Goal: Task Accomplishment & Management: Manage account settings

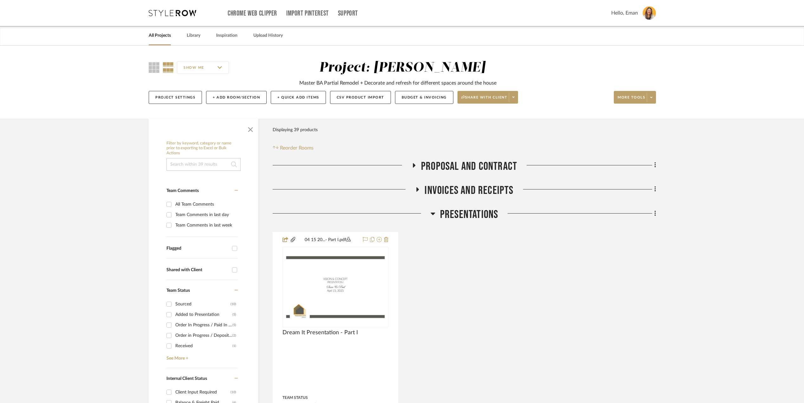
click at [160, 32] on link "All Projects" at bounding box center [160, 35] width 22 height 9
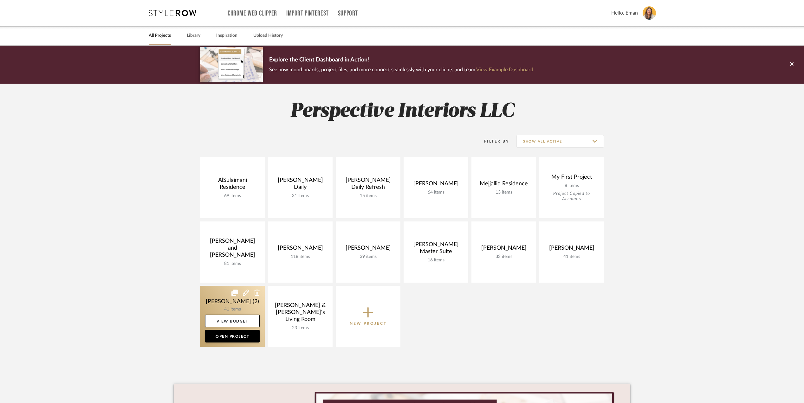
click at [216, 297] on link at bounding box center [232, 316] width 65 height 61
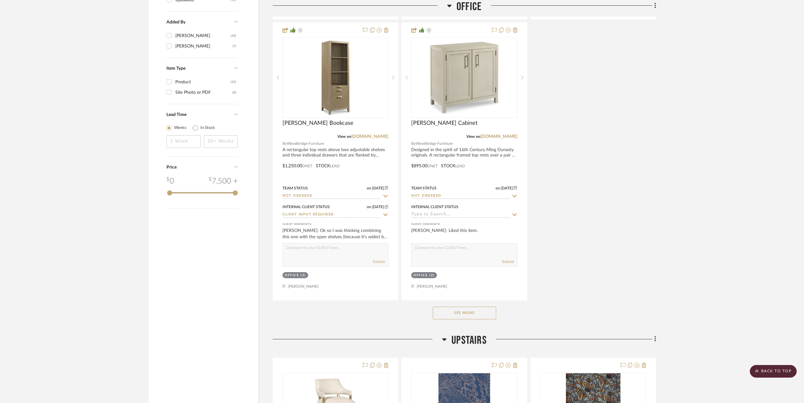
scroll to position [845, 0]
click at [461, 314] on button "See More" at bounding box center [464, 312] width 63 height 13
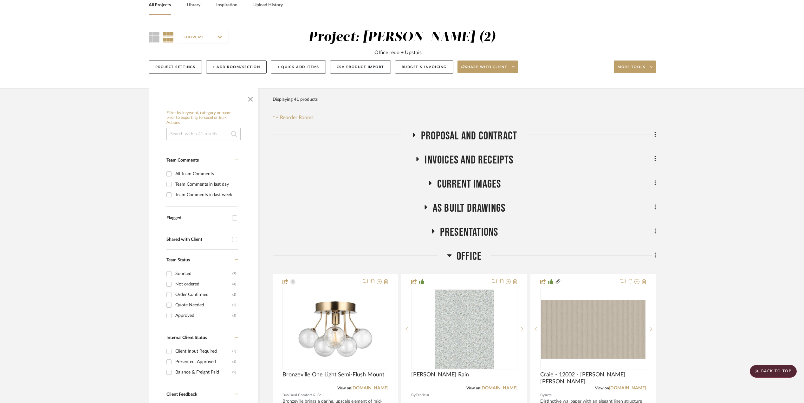
scroll to position [0, 0]
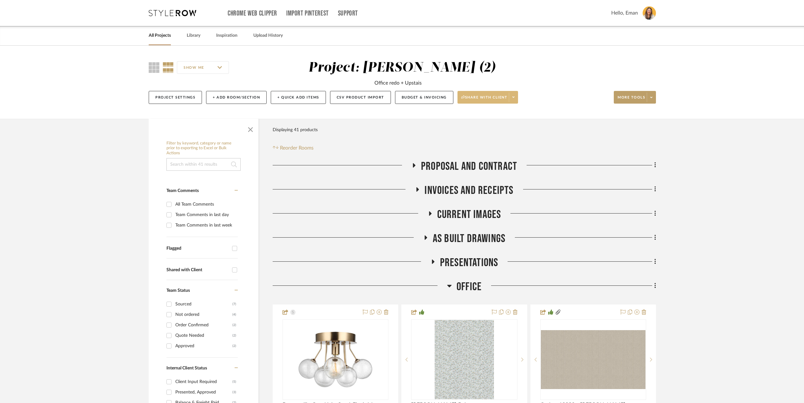
click at [514, 97] on icon at bounding box center [513, 96] width 2 height 3
click at [499, 120] on button "Preview Client Dashboard" at bounding box center [491, 115] width 67 height 15
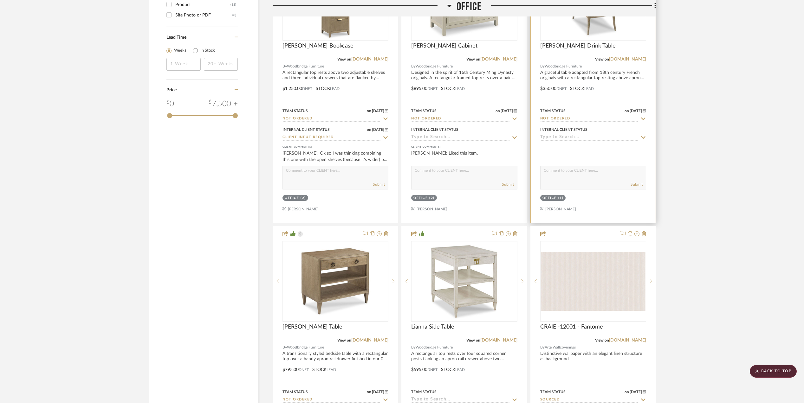
scroll to position [1015, 0]
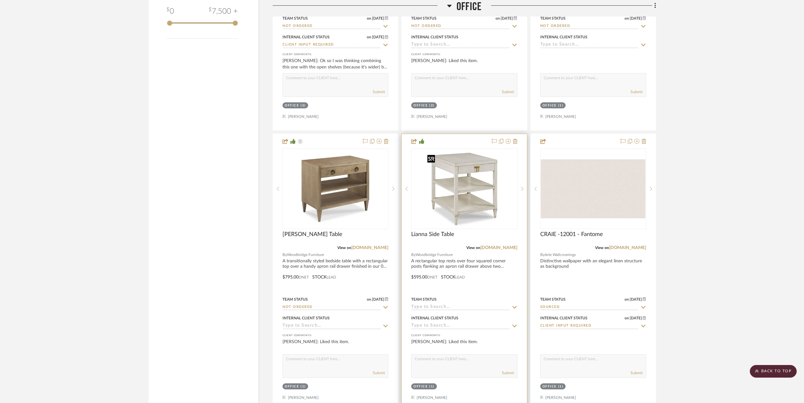
click at [464, 186] on img "0" at bounding box center [464, 188] width 79 height 79
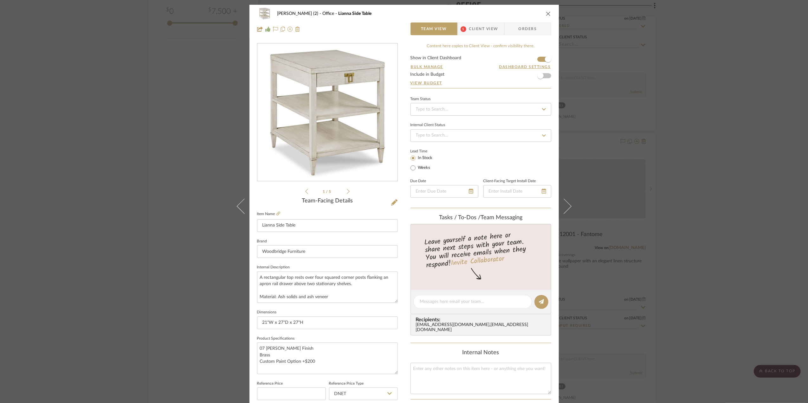
click at [486, 28] on span "Client View" at bounding box center [483, 29] width 29 height 13
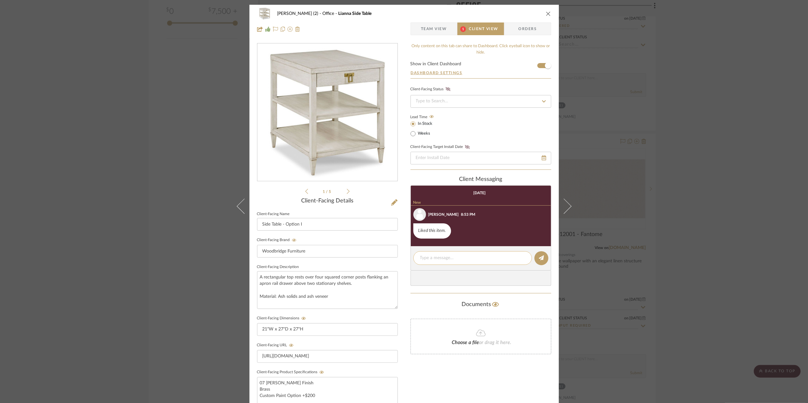
click at [446, 256] on div at bounding box center [472, 258] width 119 height 14
click at [447, 261] on textarea at bounding box center [472, 258] width 105 height 7
click at [423, 315] on div "Documents Choose a file or drag it here." at bounding box center [481, 327] width 141 height 55
click at [429, 27] on span "Team View" at bounding box center [434, 29] width 26 height 13
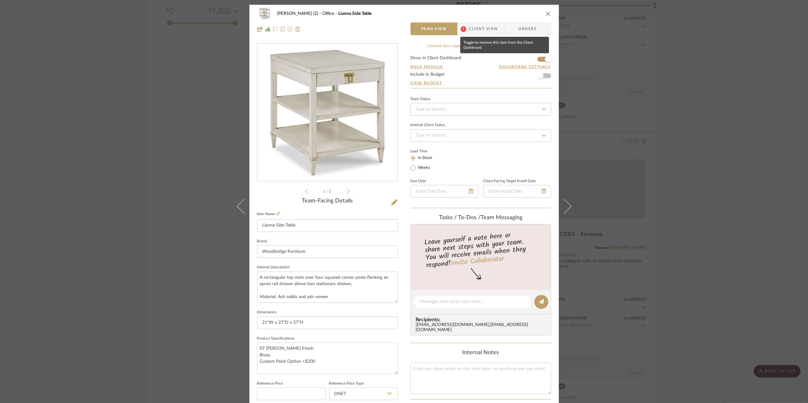
click at [541, 58] on span "button" at bounding box center [548, 59] width 14 height 14
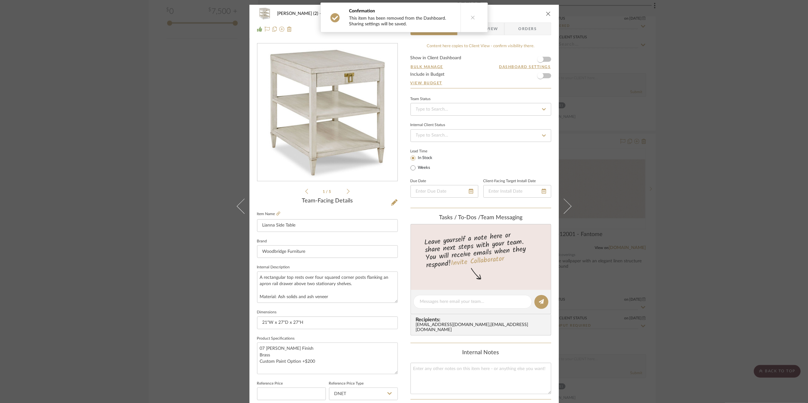
click at [738, 263] on div "[PERSON_NAME] (2) Office Lianna Side Table Team View 1 Client View Orders 1 / 5…" at bounding box center [404, 201] width 808 height 403
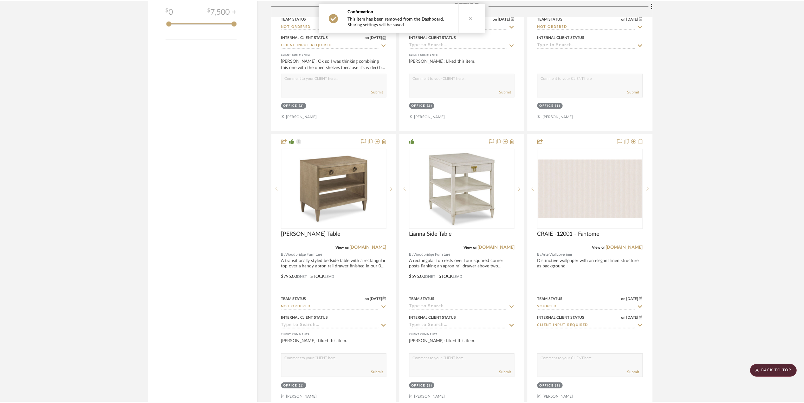
scroll to position [1015, 0]
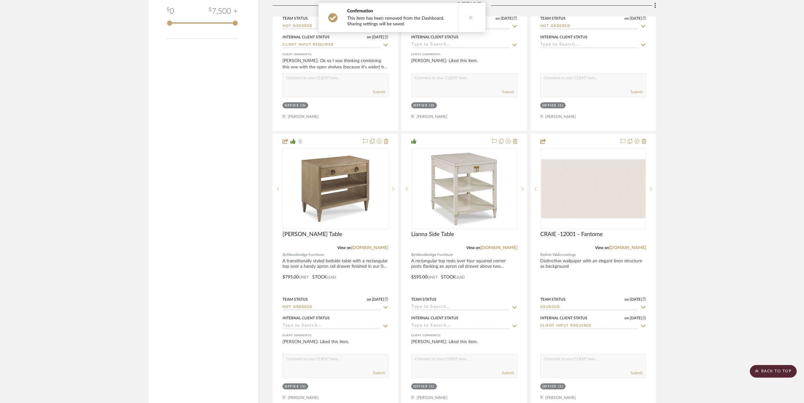
click at [595, 198] on img "0" at bounding box center [593, 188] width 105 height 59
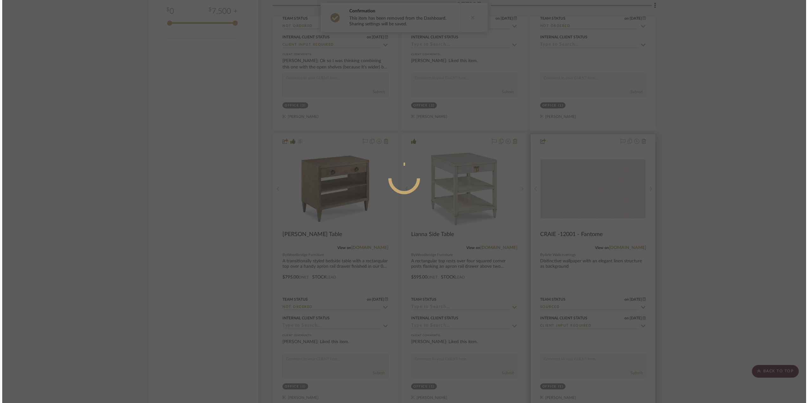
scroll to position [0, 0]
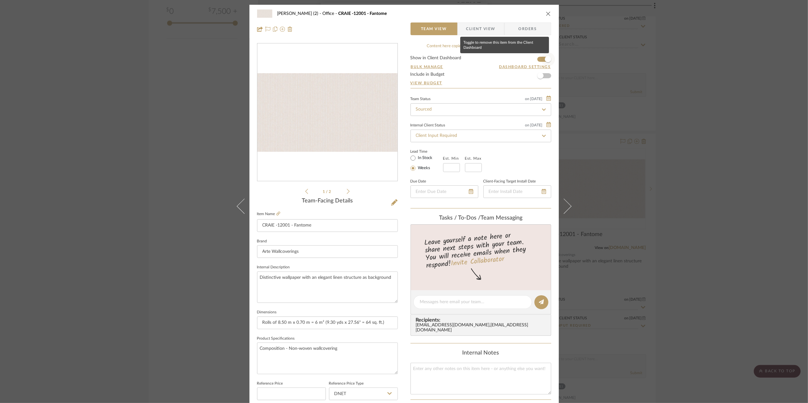
click at [541, 58] on span "button" at bounding box center [548, 59] width 14 height 14
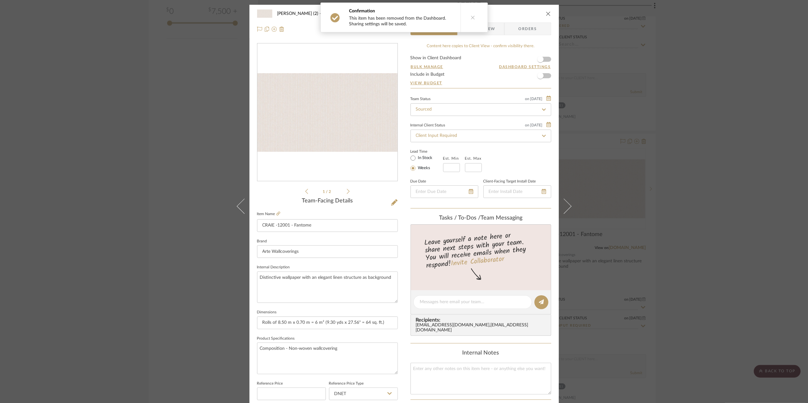
drag, startPoint x: 750, startPoint y: 219, endPoint x: 744, endPoint y: 216, distance: 7.1
click at [750, 219] on div "[PERSON_NAME] (2) Office CRAIE -12001 - Fantome Team View Client View Orders 1 …" at bounding box center [404, 201] width 808 height 403
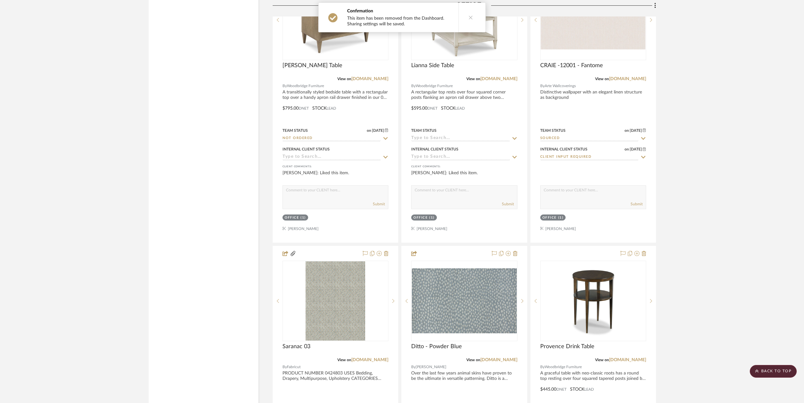
scroll to position [1226, 0]
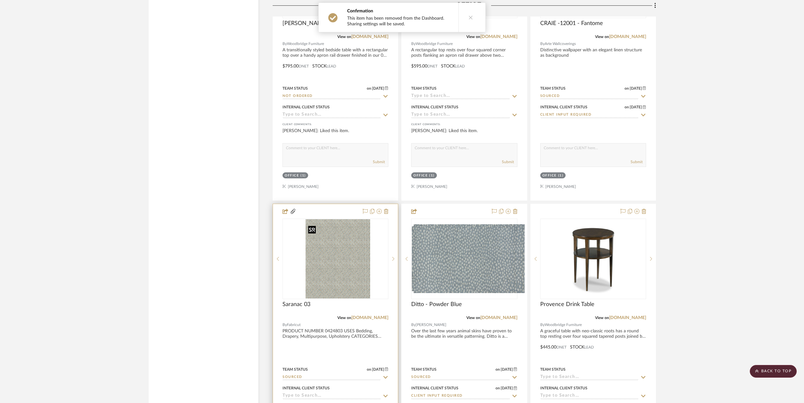
click at [333, 259] on img "0" at bounding box center [341, 258] width 60 height 79
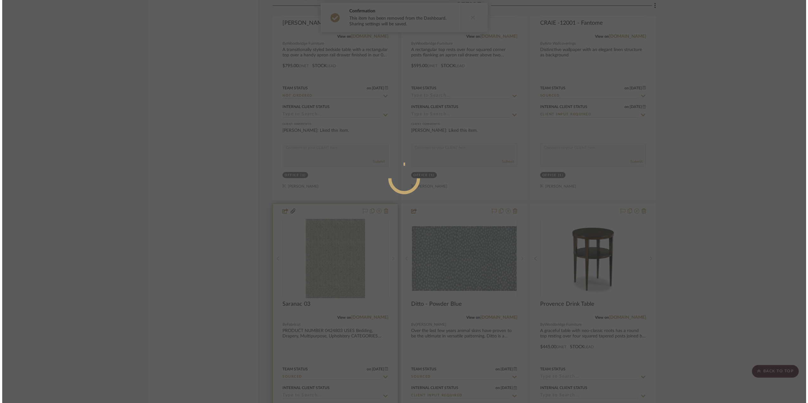
scroll to position [0, 0]
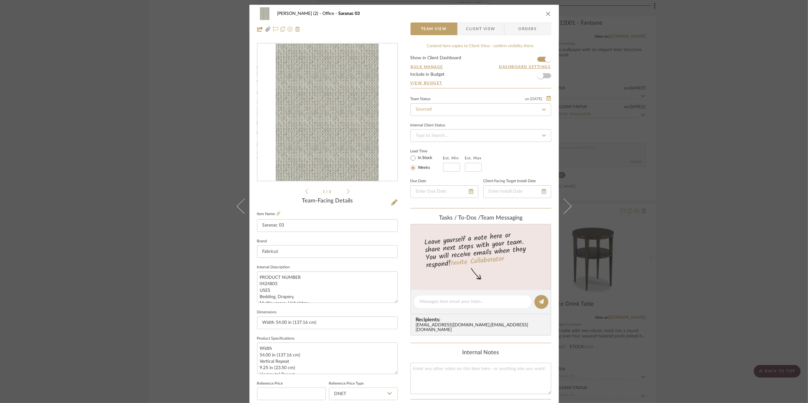
click at [537, 57] on form "Show in Client Dashboard Bulk Manage Dashboard Settings Include in Budget View …" at bounding box center [481, 72] width 141 height 32
click at [538, 60] on form "Show in Client Dashboard Bulk Manage Dashboard Settings Include in Budget View …" at bounding box center [481, 72] width 141 height 32
click at [541, 60] on span "button" at bounding box center [548, 59] width 14 height 14
drag, startPoint x: 687, startPoint y: 166, endPoint x: 719, endPoint y: 179, distance: 34.4
click at [687, 166] on div "[PERSON_NAME] (2) Office Saranac 03 Team View Client View Orders file.pdf 1 / 3…" at bounding box center [404, 201] width 808 height 403
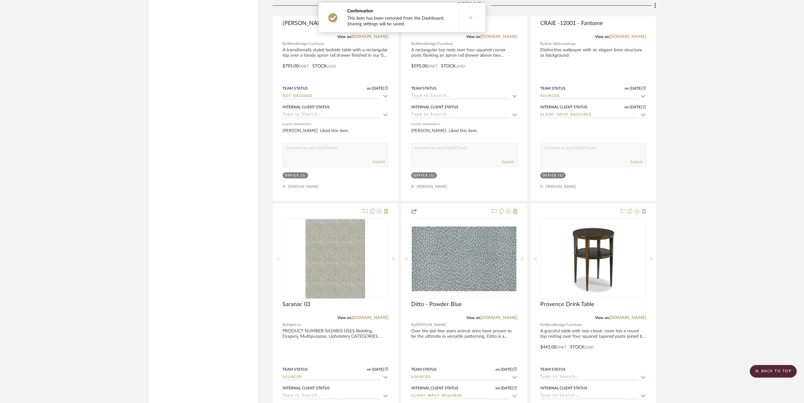
drag, startPoint x: 716, startPoint y: 178, endPoint x: 712, endPoint y: 183, distance: 6.3
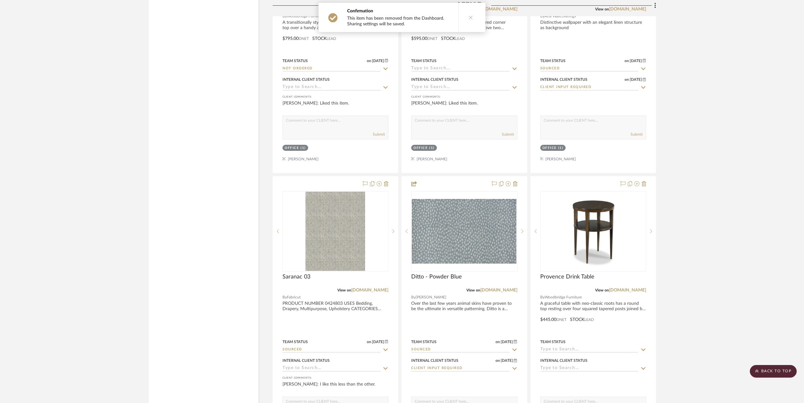
scroll to position [1268, 0]
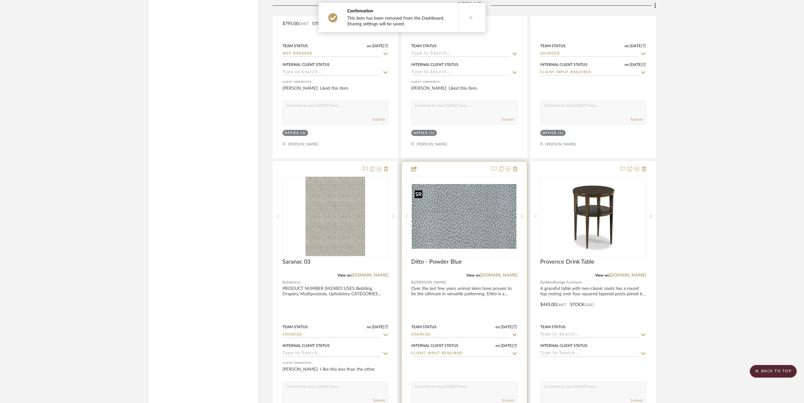
click at [468, 211] on img "0" at bounding box center [464, 216] width 105 height 65
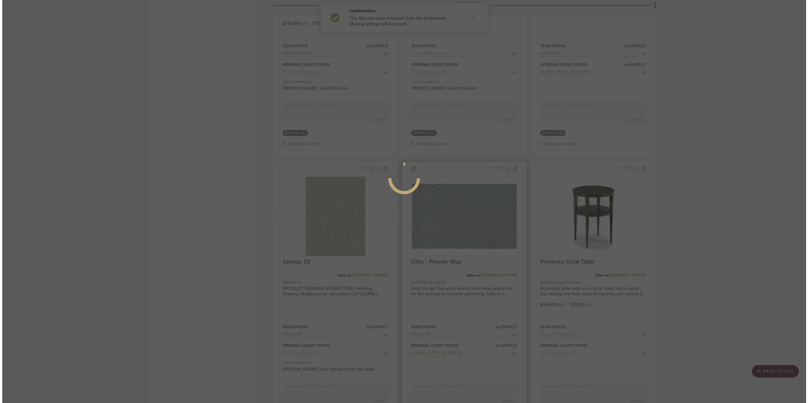
scroll to position [0, 0]
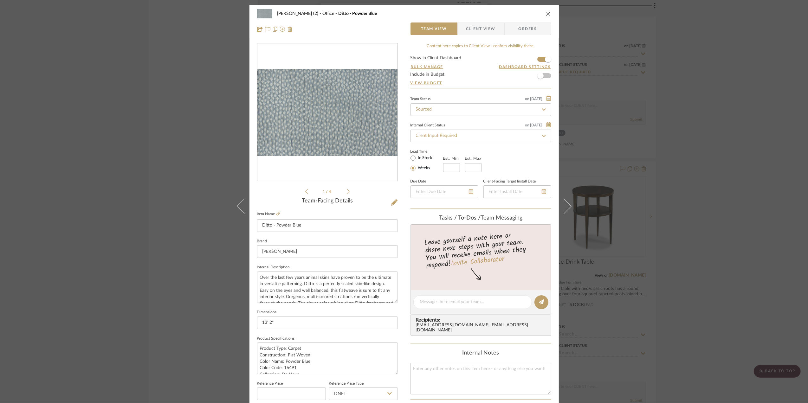
click at [538, 60] on form "Show in Client Dashboard Bulk Manage Dashboard Settings Include in Budget View …" at bounding box center [481, 72] width 141 height 32
click at [545, 61] on span "button" at bounding box center [548, 59] width 6 height 6
click at [693, 184] on div "[PERSON_NAME] (2) Office Ditto - Powder Blue Team View Client View Orders 1 / 4…" at bounding box center [404, 201] width 808 height 403
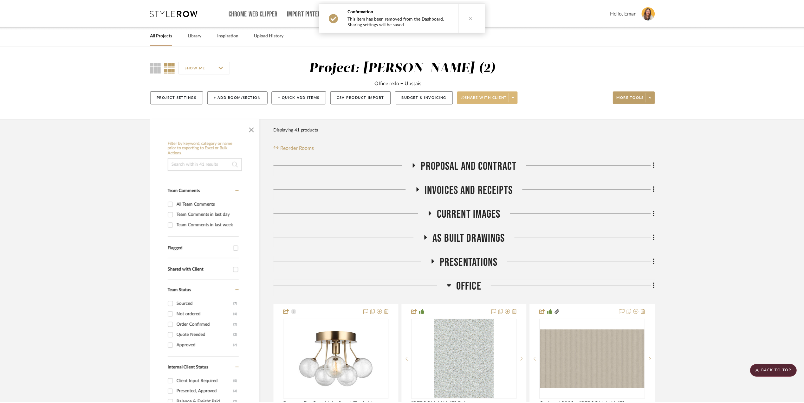
scroll to position [1268, 0]
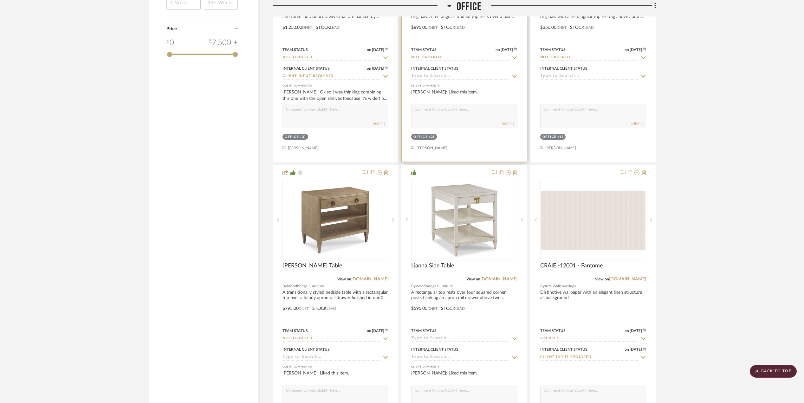
scroll to position [962, 0]
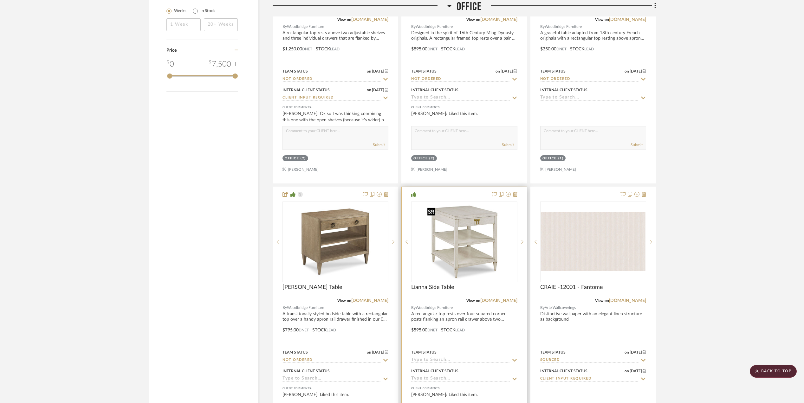
click at [480, 236] on img "0" at bounding box center [464, 241] width 79 height 79
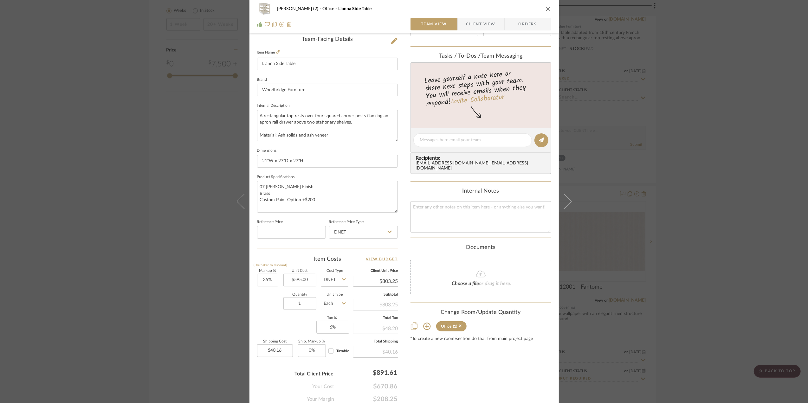
scroll to position [188, 0]
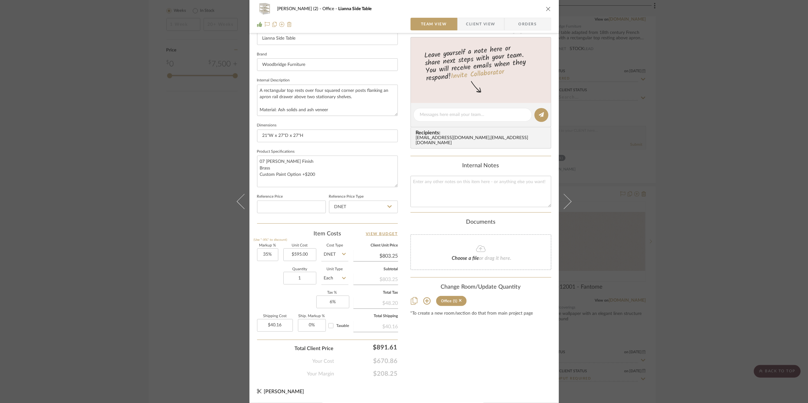
click at [288, 26] on img at bounding box center [289, 24] width 5 height 5
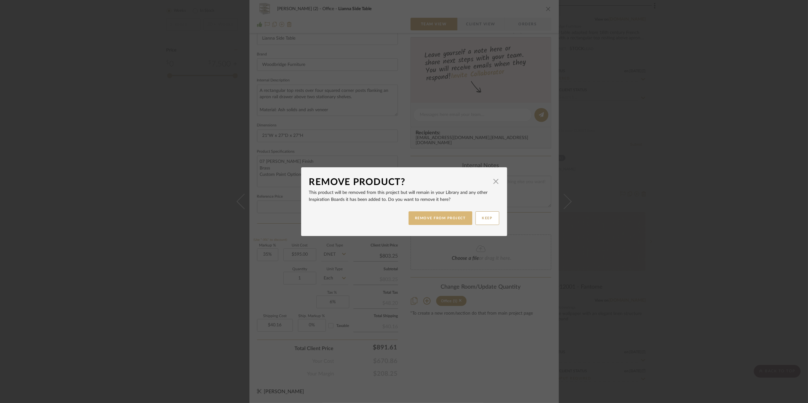
click at [443, 215] on button "REMOVE FROM PROJECT" at bounding box center [441, 218] width 64 height 14
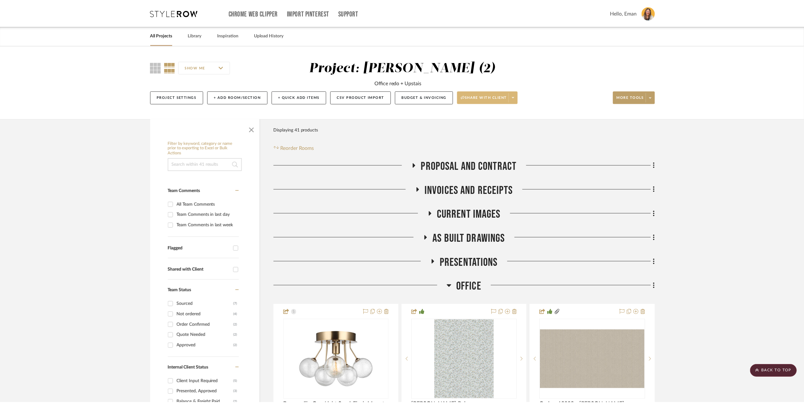
scroll to position [962, 0]
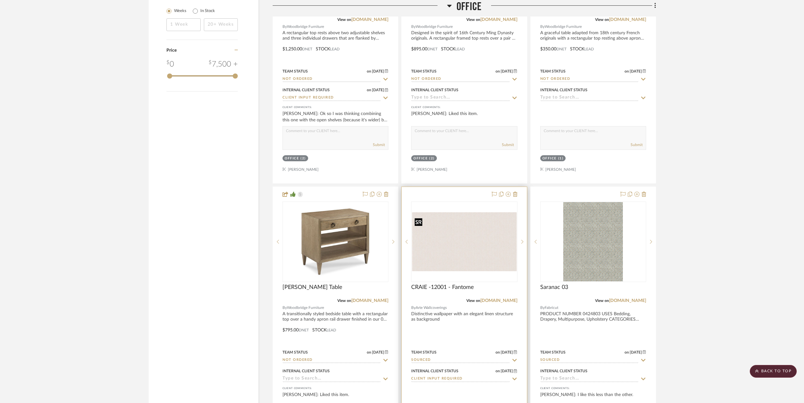
click at [455, 226] on img "0" at bounding box center [464, 241] width 105 height 59
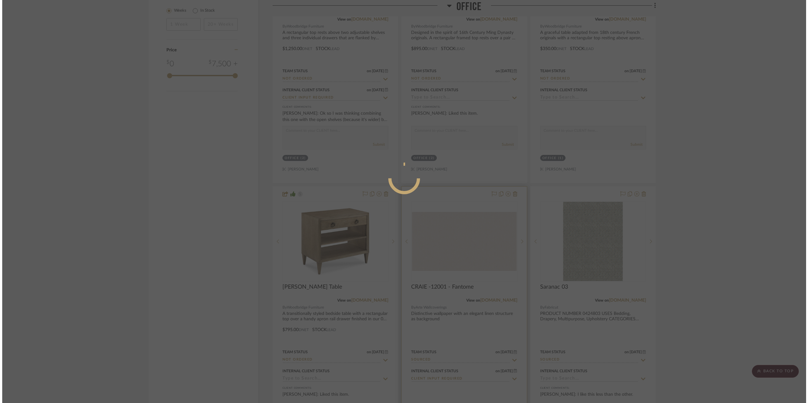
scroll to position [0, 0]
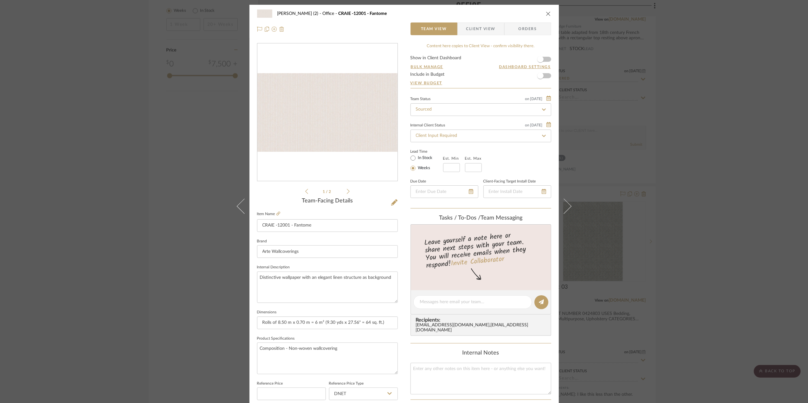
click at [279, 29] on img at bounding box center [281, 29] width 5 height 5
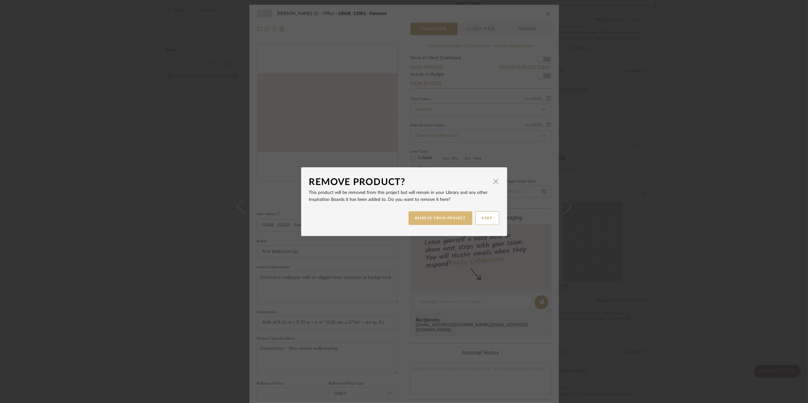
click at [425, 214] on button "REMOVE FROM PROJECT" at bounding box center [441, 218] width 64 height 14
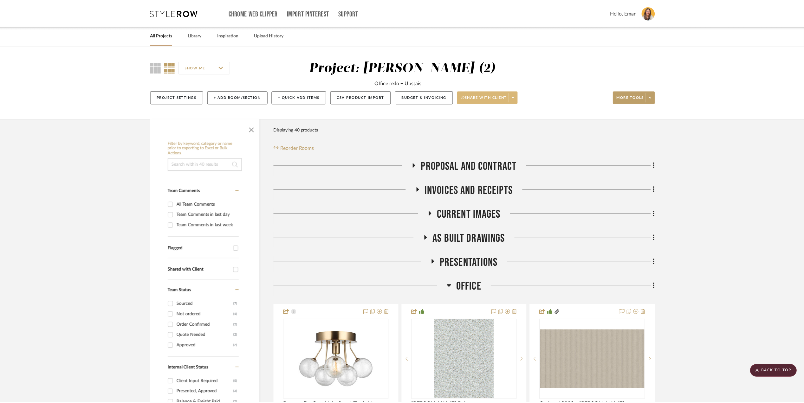
scroll to position [962, 0]
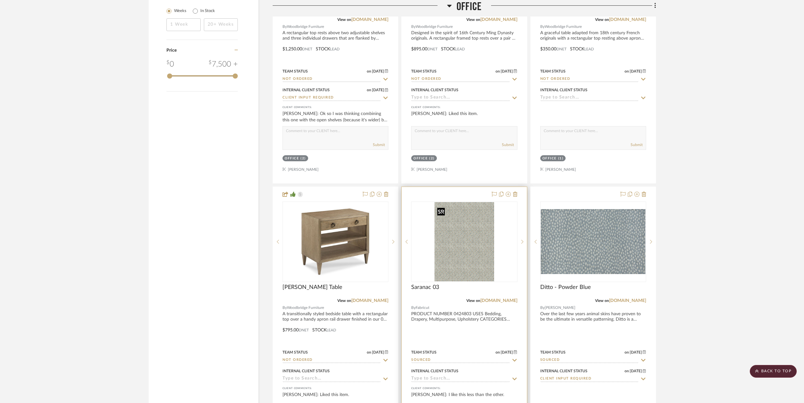
click at [477, 233] on img "0" at bounding box center [465, 241] width 60 height 79
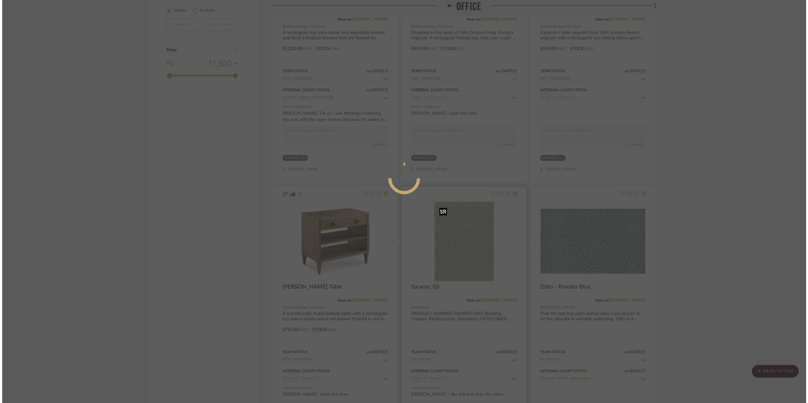
scroll to position [0, 0]
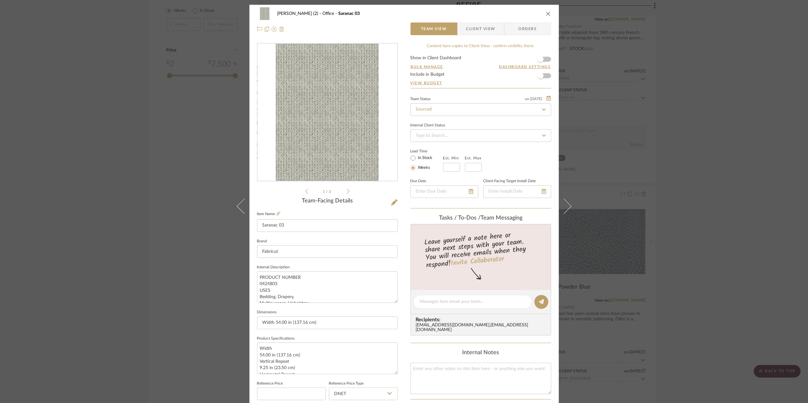
click at [280, 29] on img at bounding box center [281, 29] width 5 height 5
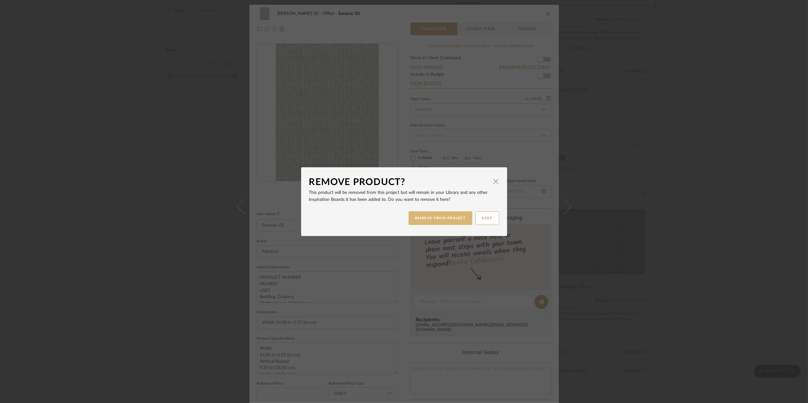
click at [440, 215] on button "REMOVE FROM PROJECT" at bounding box center [441, 218] width 64 height 14
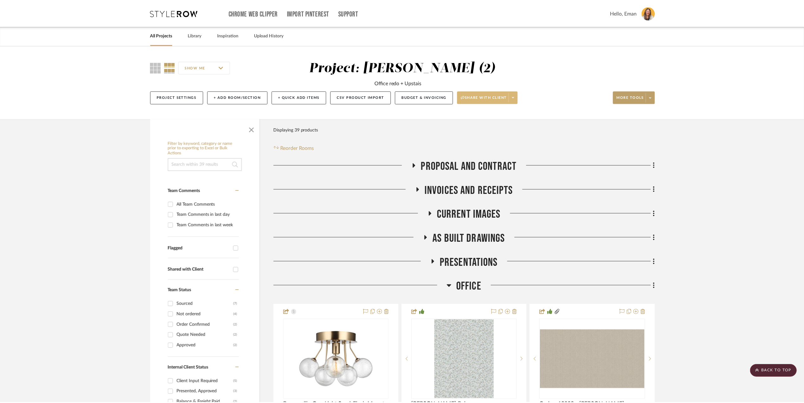
scroll to position [962, 0]
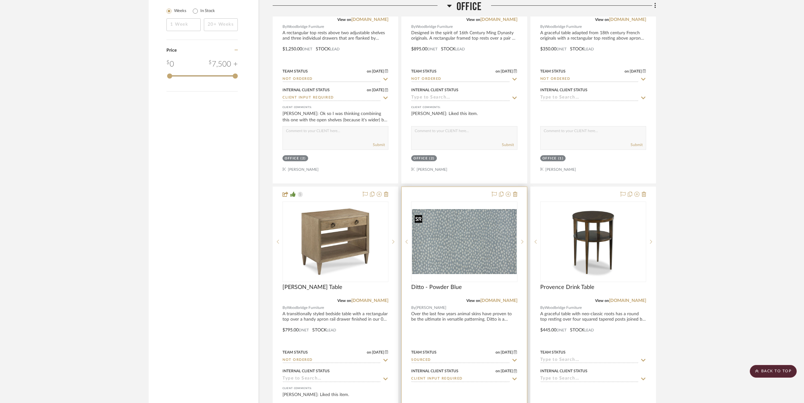
click at [431, 257] on img "0" at bounding box center [464, 241] width 105 height 65
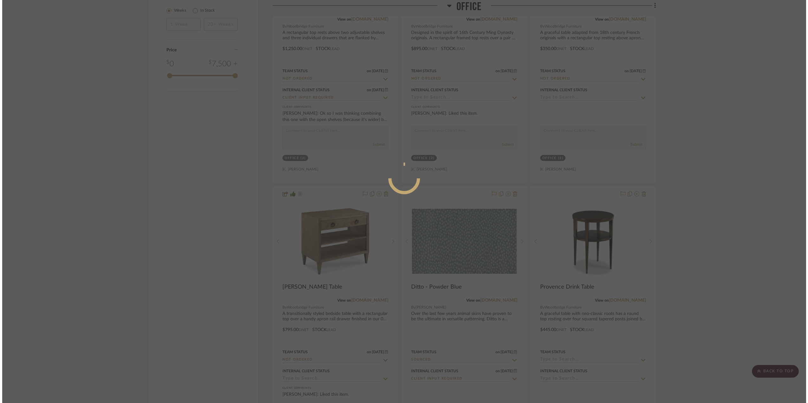
scroll to position [0, 0]
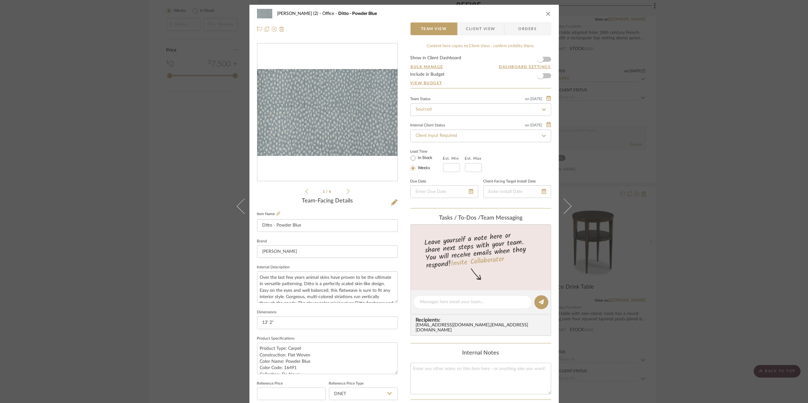
click at [281, 29] on img at bounding box center [281, 29] width 5 height 5
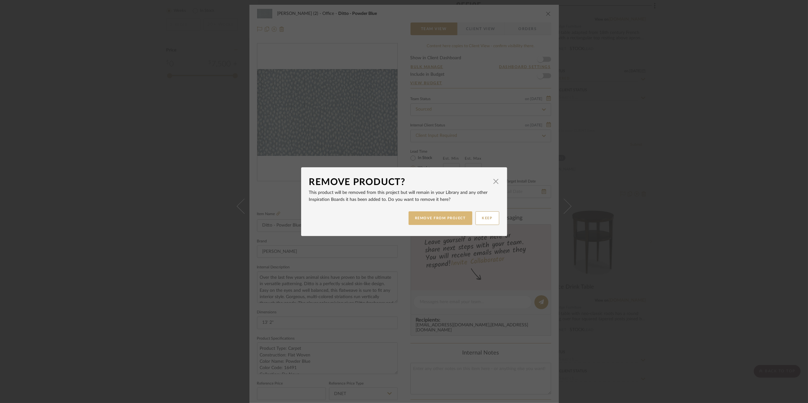
click at [454, 218] on button "REMOVE FROM PROJECT" at bounding box center [441, 218] width 64 height 14
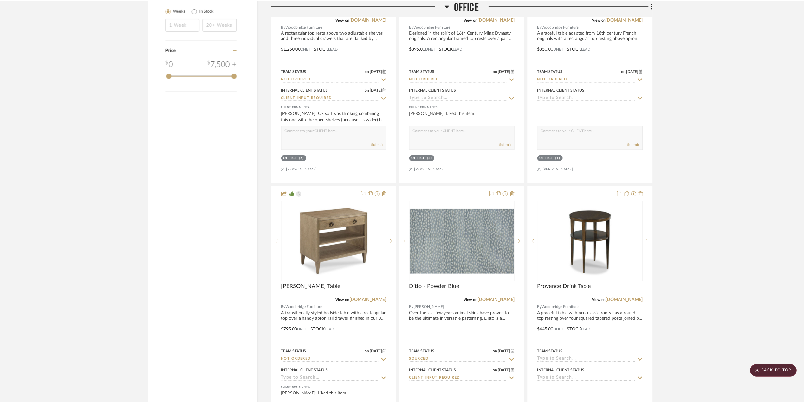
scroll to position [962, 0]
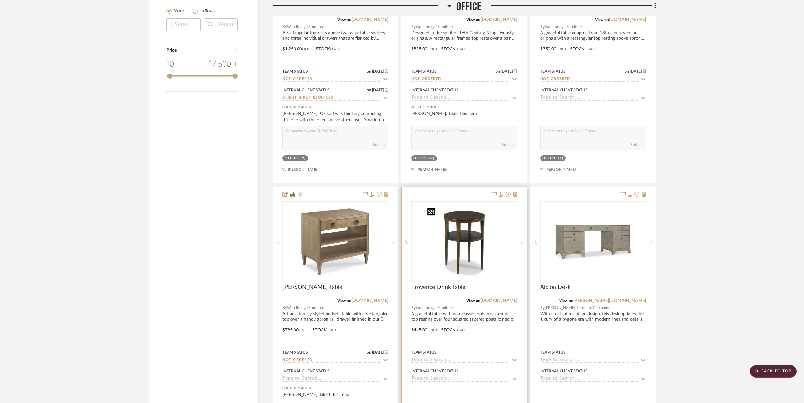
click at [471, 235] on img "0" at bounding box center [464, 241] width 79 height 79
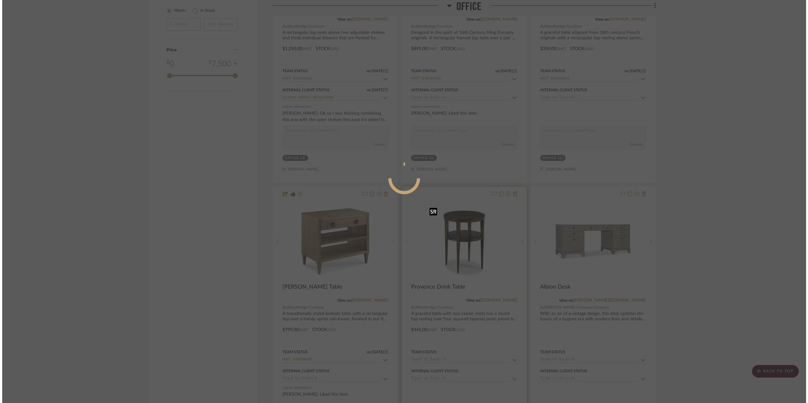
scroll to position [0, 0]
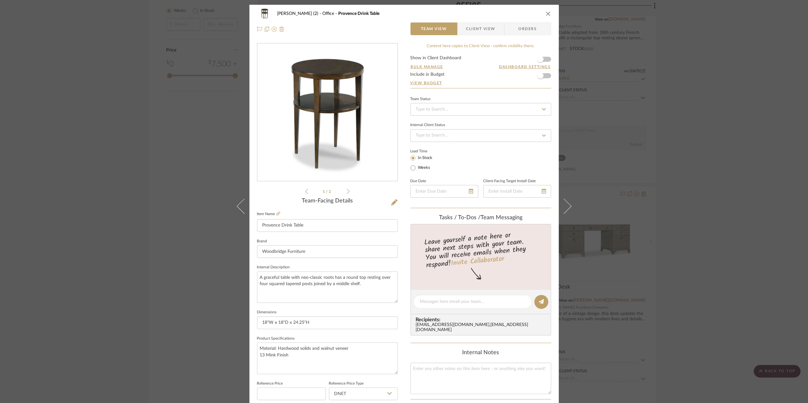
click at [279, 29] on img at bounding box center [281, 29] width 5 height 5
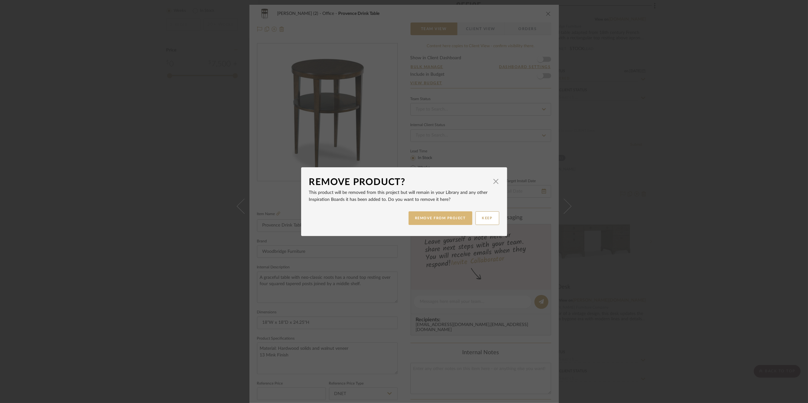
click at [441, 218] on button "REMOVE FROM PROJECT" at bounding box center [441, 218] width 64 height 14
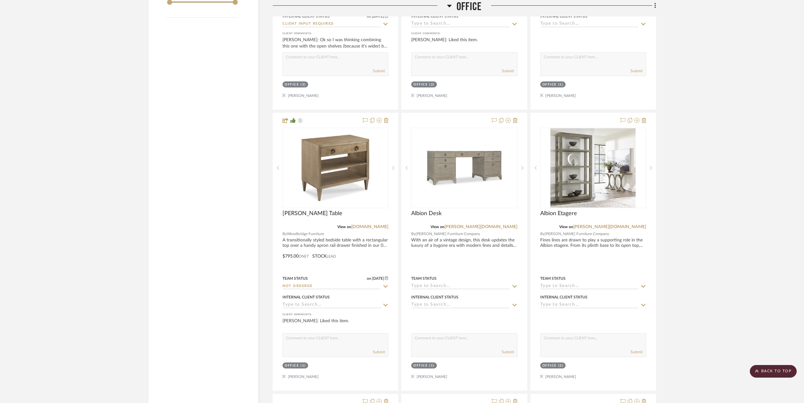
scroll to position [1046, 0]
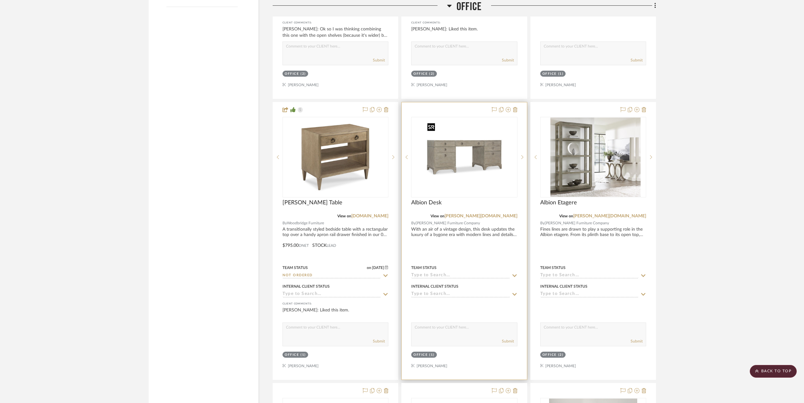
click at [448, 172] on img "0" at bounding box center [464, 157] width 79 height 79
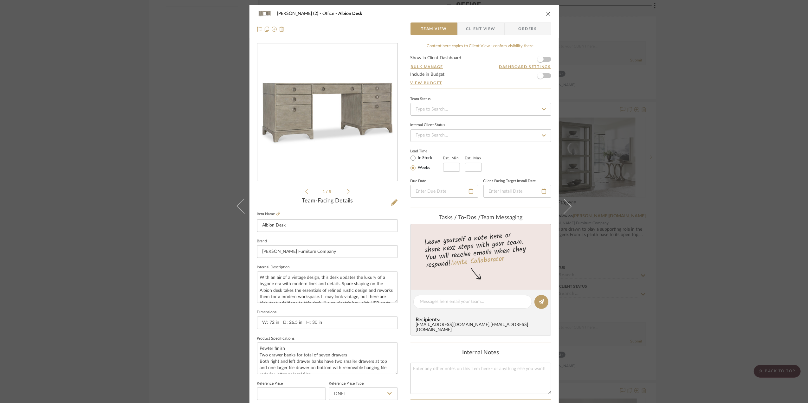
click at [280, 28] on img at bounding box center [281, 29] width 5 height 5
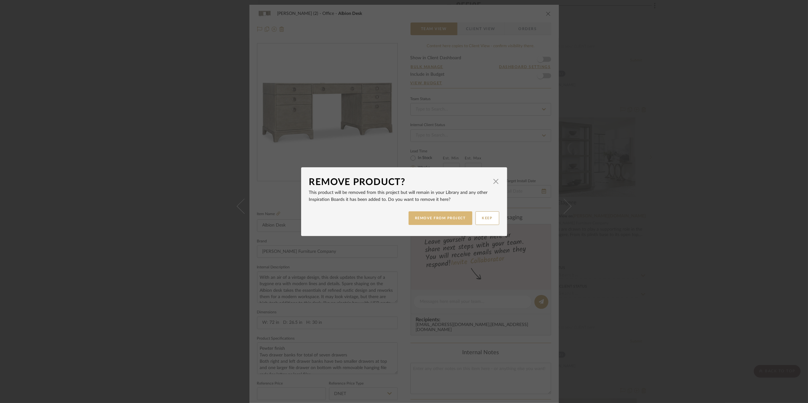
click at [434, 211] on button "REMOVE FROM PROJECT" at bounding box center [441, 218] width 64 height 14
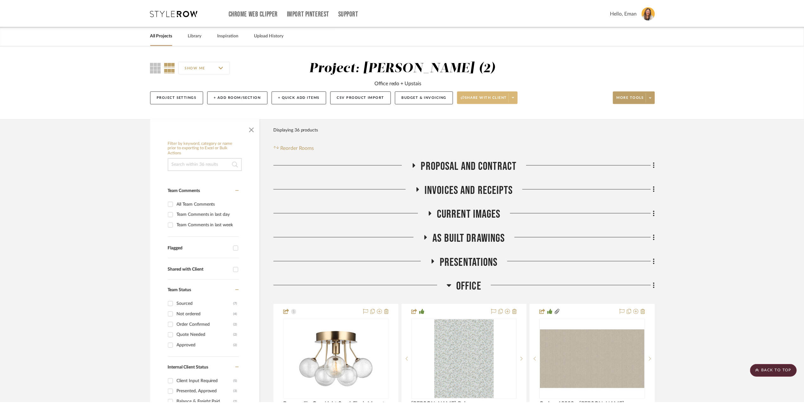
scroll to position [1046, 0]
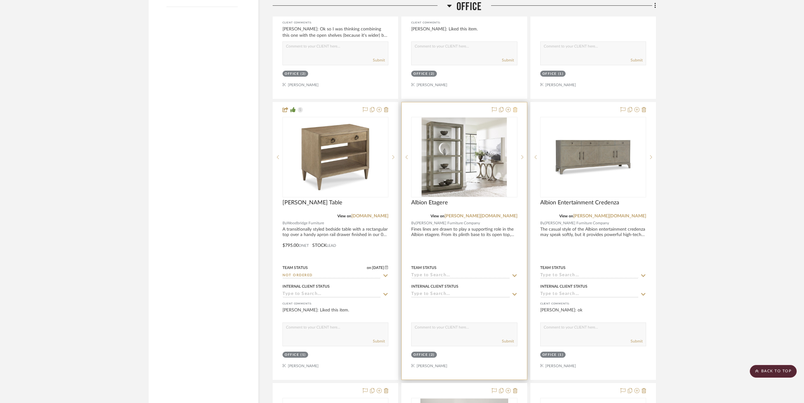
click at [515, 112] on icon at bounding box center [515, 109] width 4 height 5
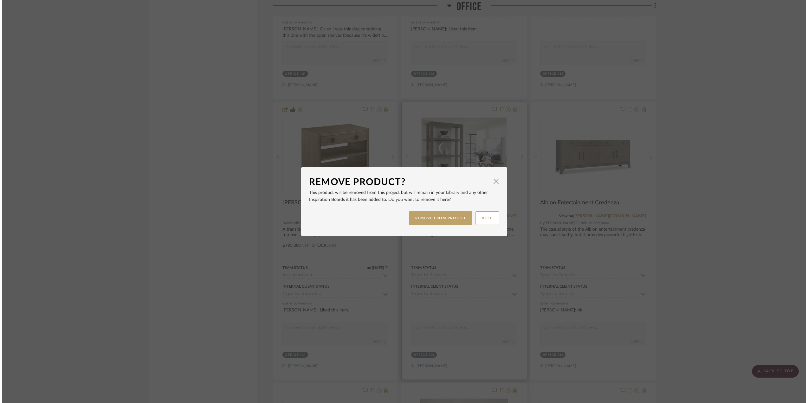
scroll to position [0, 0]
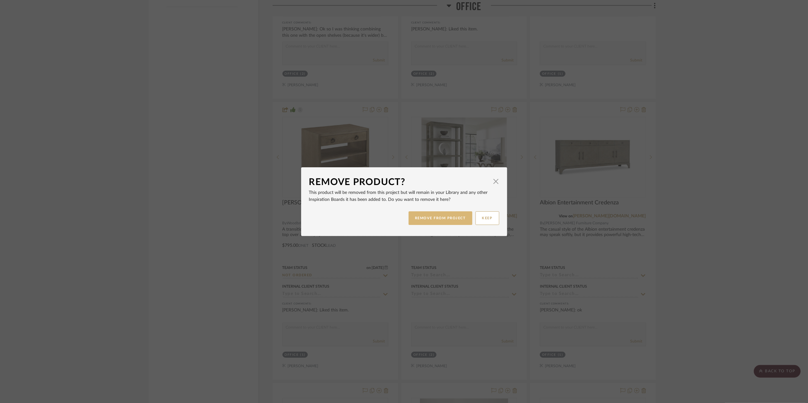
click at [450, 219] on button "REMOVE FROM PROJECT" at bounding box center [441, 218] width 64 height 14
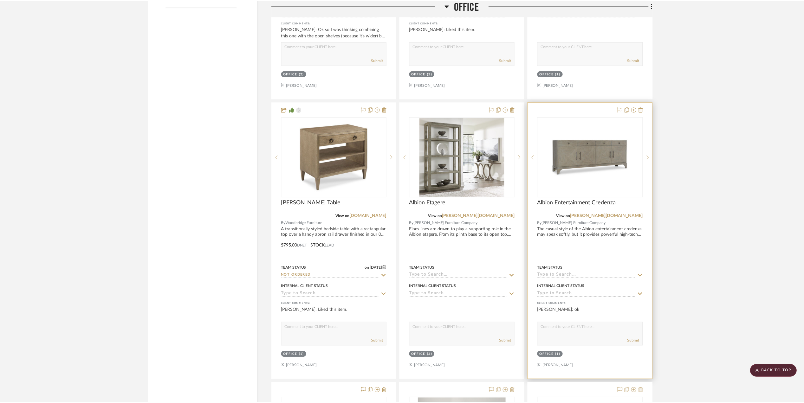
scroll to position [1046, 0]
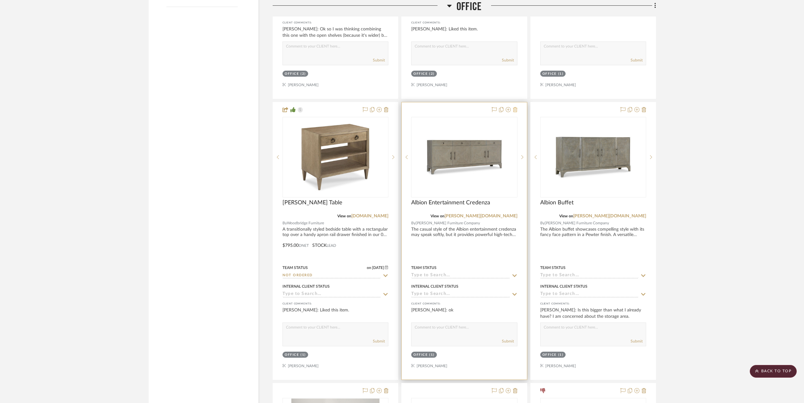
click at [514, 112] on icon at bounding box center [515, 109] width 4 height 5
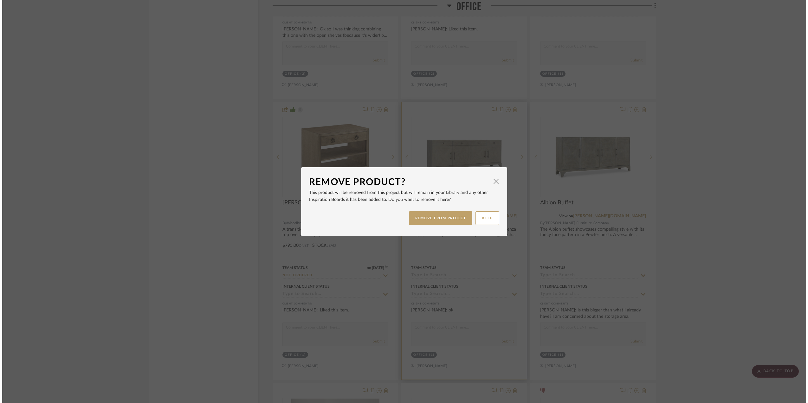
scroll to position [0, 0]
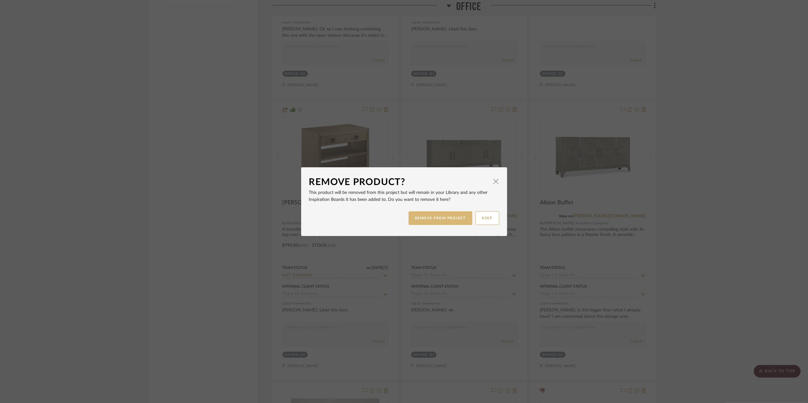
click at [433, 222] on button "REMOVE FROM PROJECT" at bounding box center [441, 218] width 64 height 14
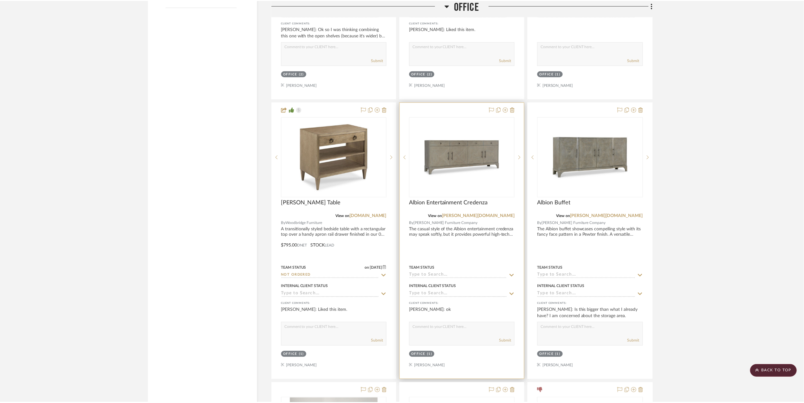
scroll to position [1046, 0]
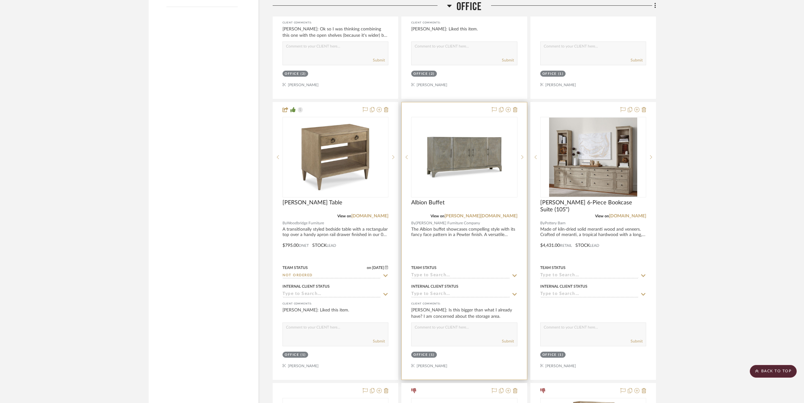
click at [517, 112] on div at bounding box center [464, 240] width 125 height 277
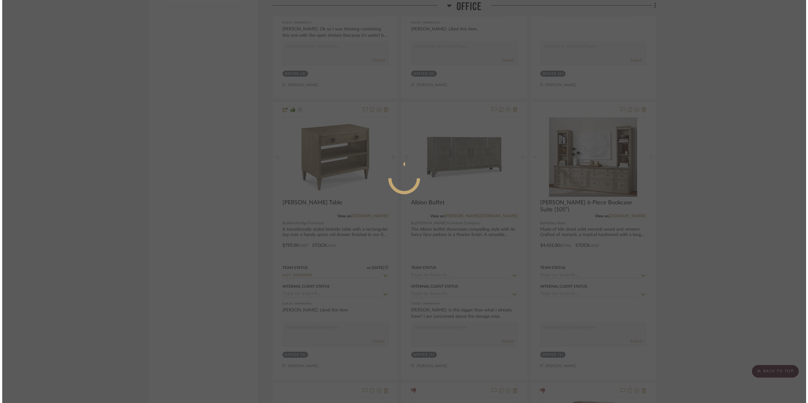
scroll to position [0, 0]
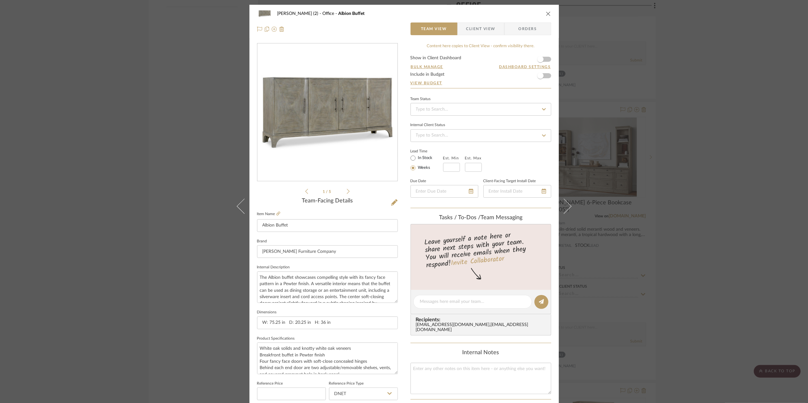
click at [546, 12] on icon "close" at bounding box center [548, 13] width 5 height 5
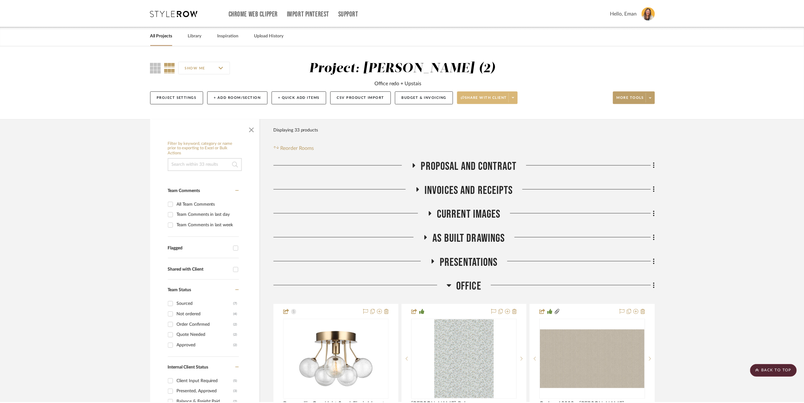
scroll to position [1046, 0]
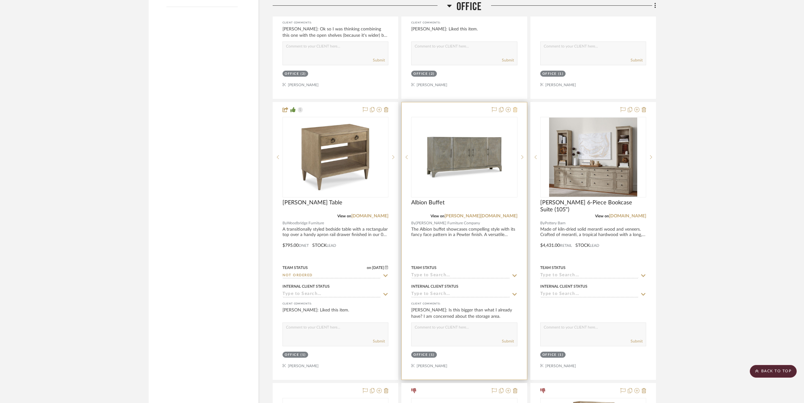
click at [515, 110] on icon at bounding box center [515, 109] width 4 height 5
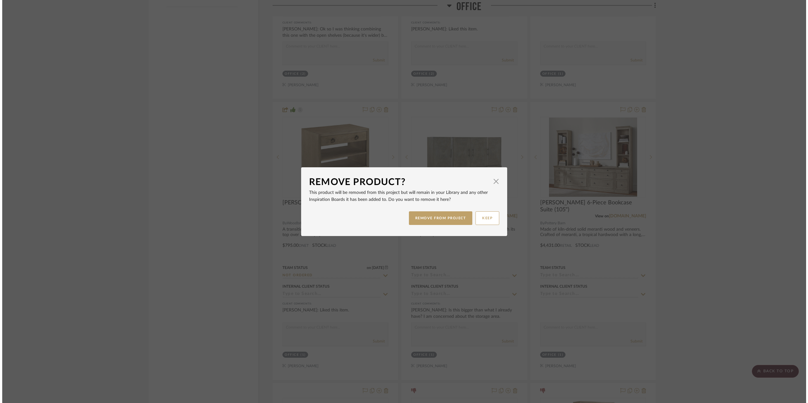
scroll to position [0, 0]
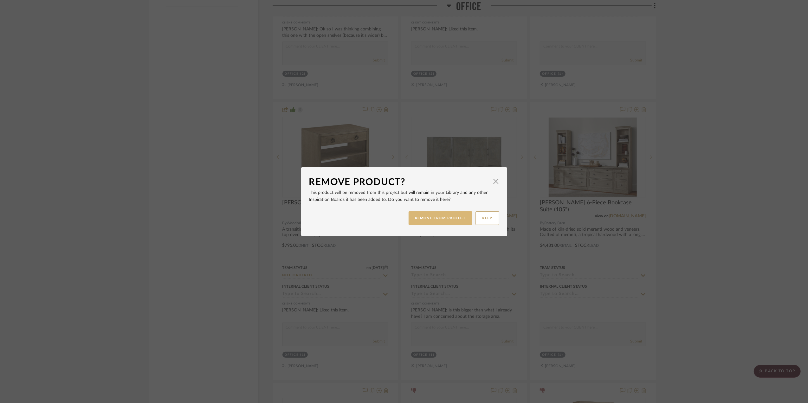
click at [455, 216] on button "REMOVE FROM PROJECT" at bounding box center [441, 218] width 64 height 14
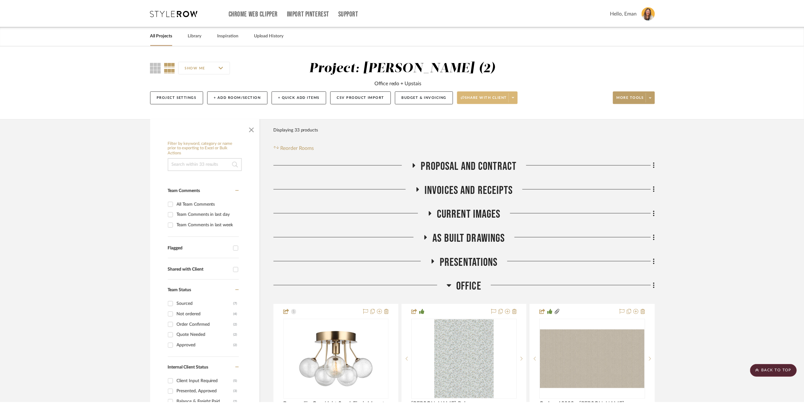
scroll to position [1046, 0]
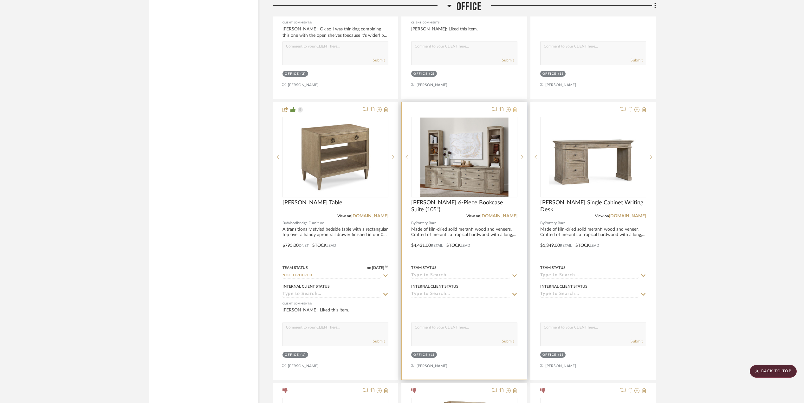
click at [516, 112] on icon at bounding box center [515, 109] width 4 height 5
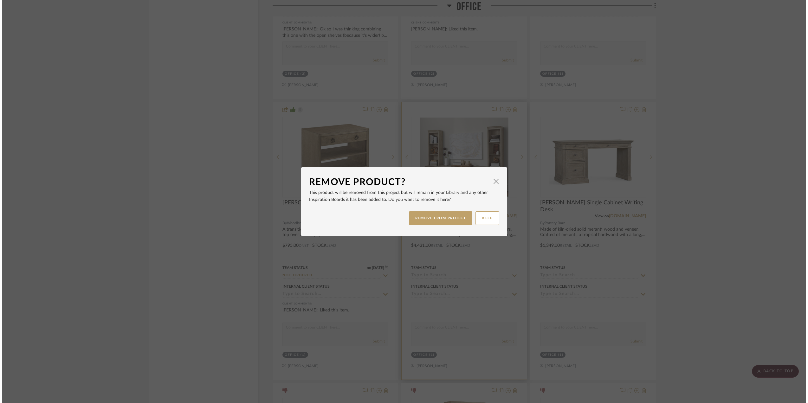
scroll to position [0, 0]
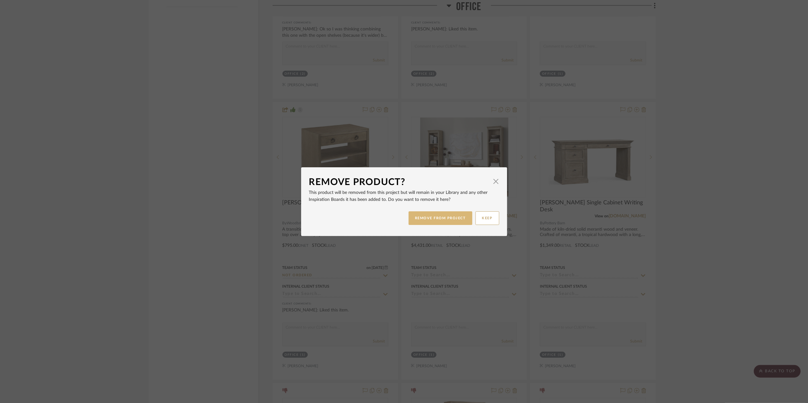
click at [447, 216] on button "REMOVE FROM PROJECT" at bounding box center [441, 218] width 64 height 14
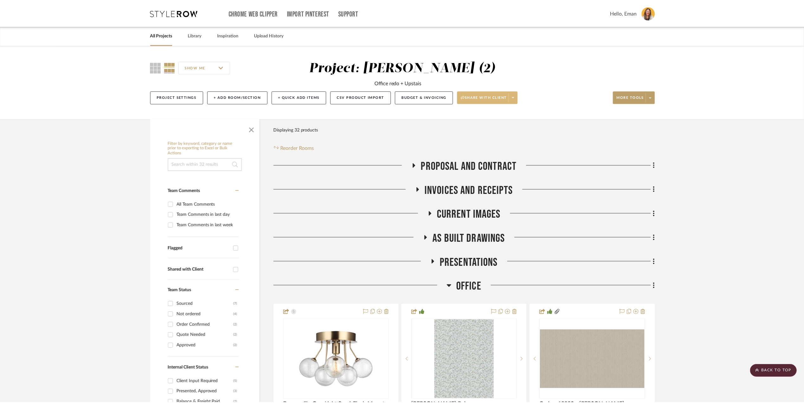
scroll to position [1046, 0]
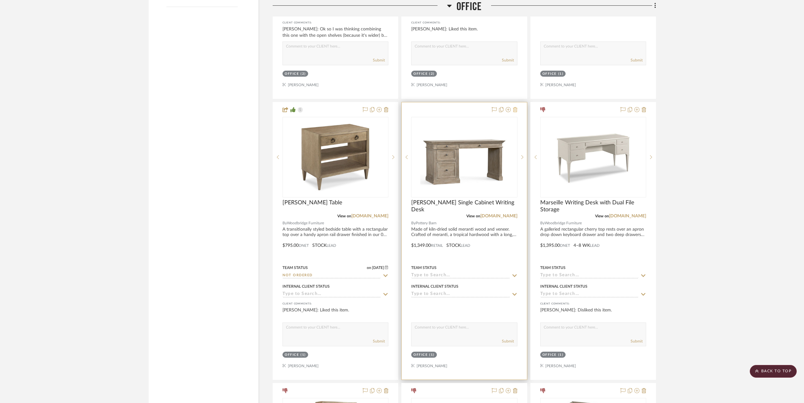
click at [516, 112] on icon at bounding box center [515, 109] width 4 height 5
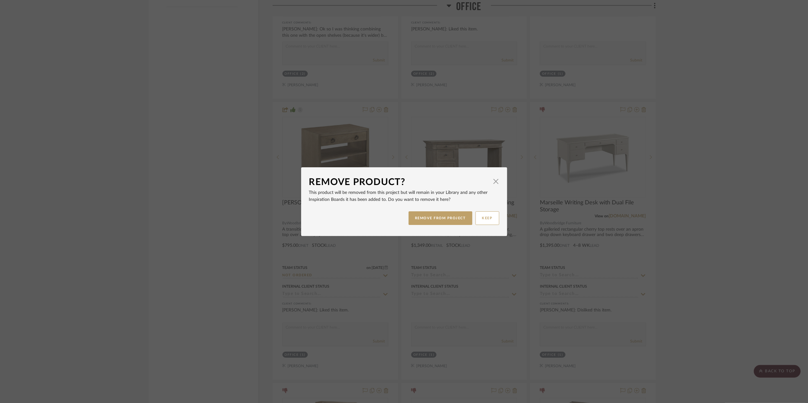
click at [430, 209] on div "REMOVE FROM PROJECT KEEP" at bounding box center [404, 218] width 190 height 20
click at [434, 218] on button "REMOVE FROM PROJECT" at bounding box center [441, 218] width 64 height 14
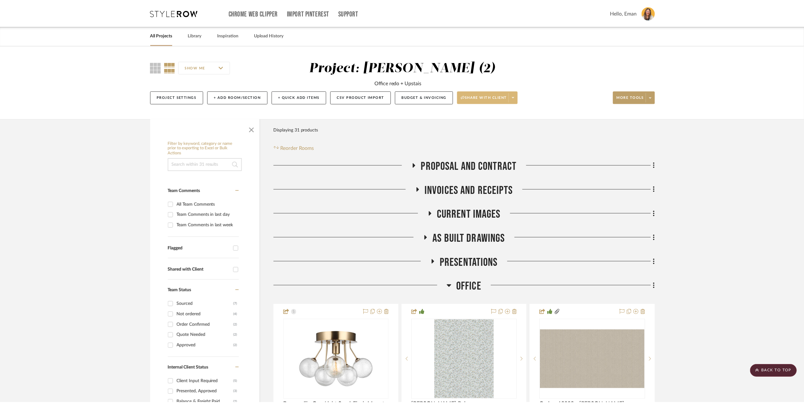
scroll to position [1046, 0]
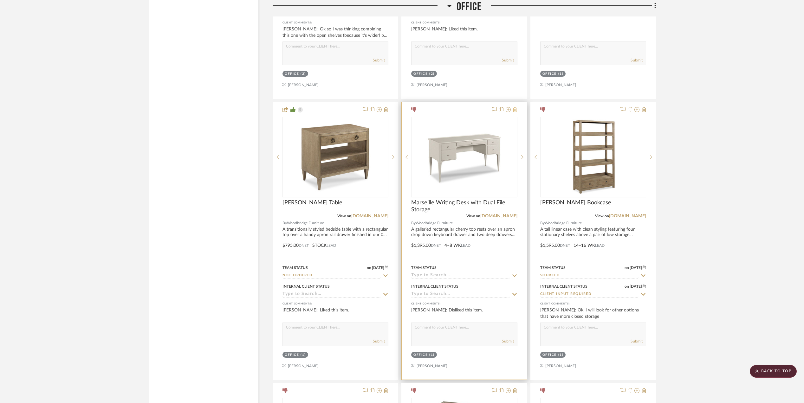
click at [514, 112] on icon at bounding box center [515, 109] width 4 height 5
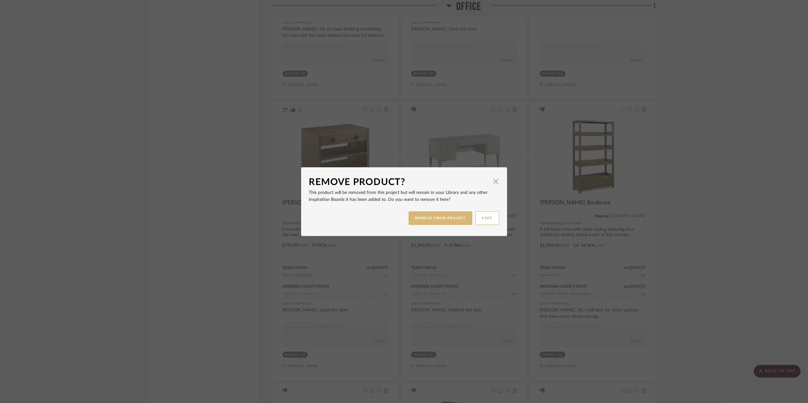
click at [436, 222] on button "REMOVE FROM PROJECT" at bounding box center [441, 218] width 64 height 14
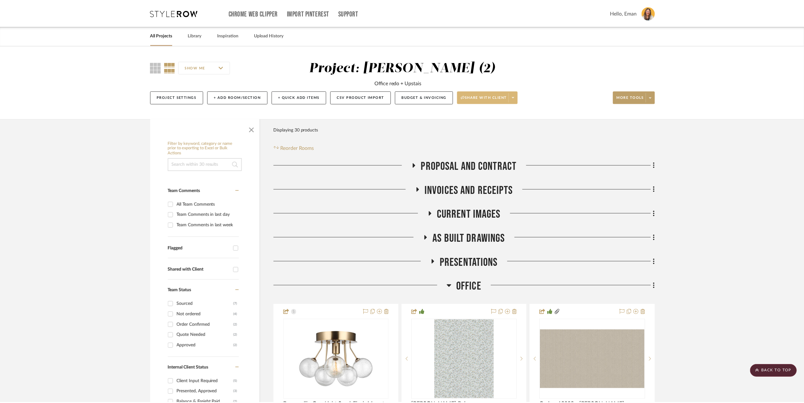
scroll to position [1046, 0]
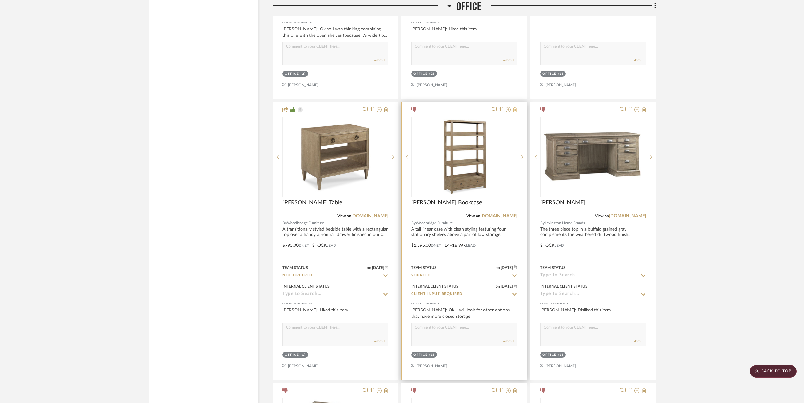
click at [516, 112] on icon at bounding box center [515, 109] width 4 height 5
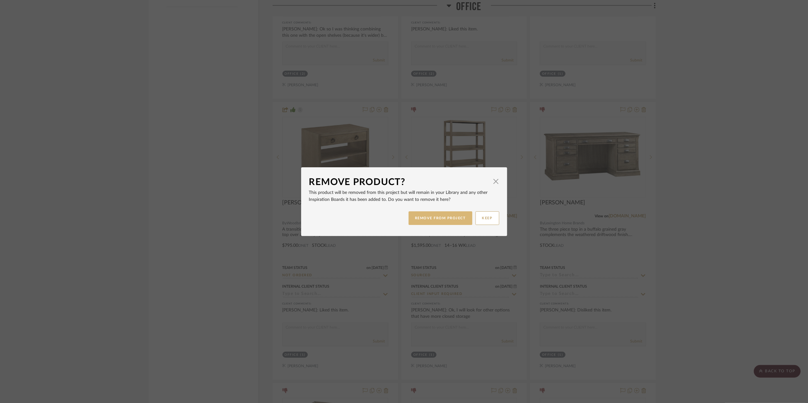
click at [451, 221] on button "REMOVE FROM PROJECT" at bounding box center [441, 218] width 64 height 14
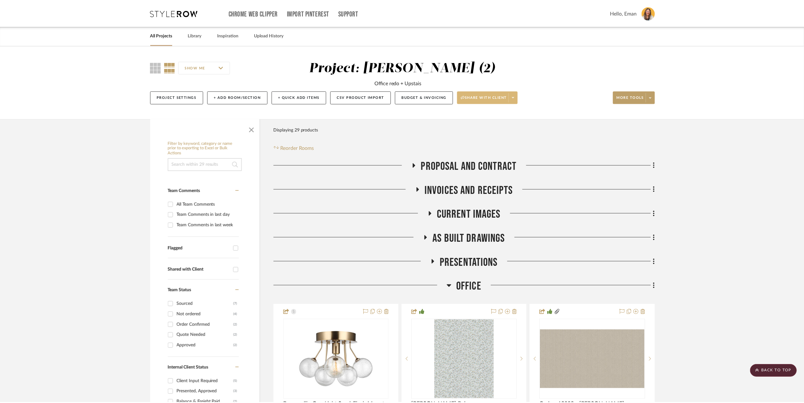
scroll to position [1046, 0]
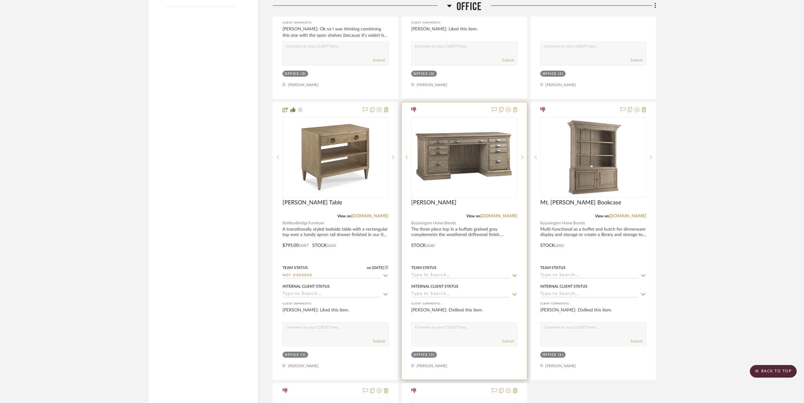
click at [514, 112] on icon at bounding box center [515, 109] width 4 height 5
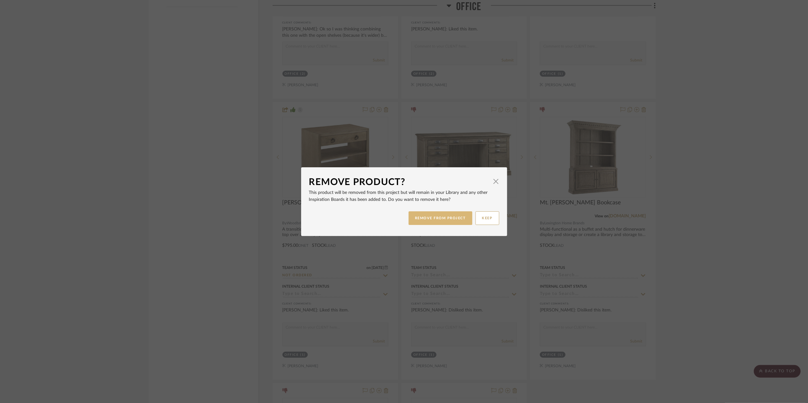
click at [448, 220] on button "REMOVE FROM PROJECT" at bounding box center [441, 218] width 64 height 14
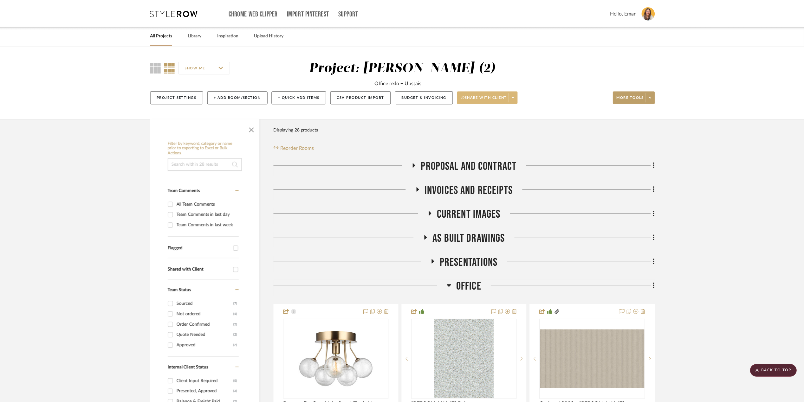
scroll to position [1046, 0]
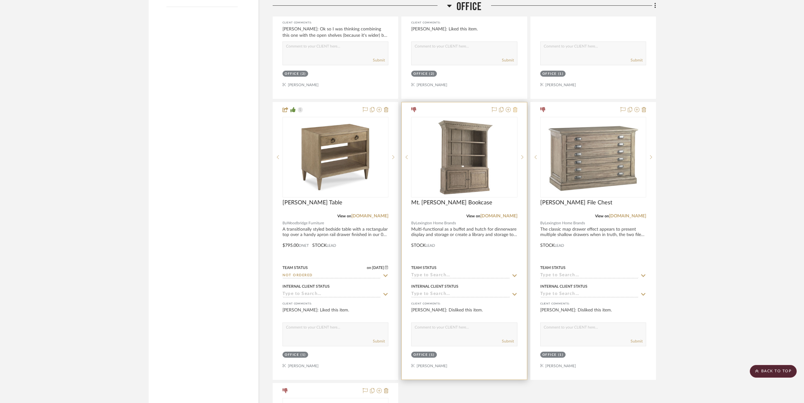
click at [516, 111] on icon at bounding box center [515, 109] width 4 height 5
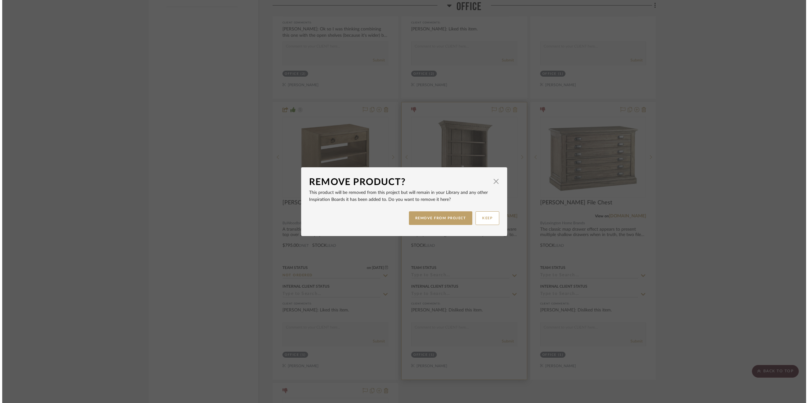
scroll to position [0, 0]
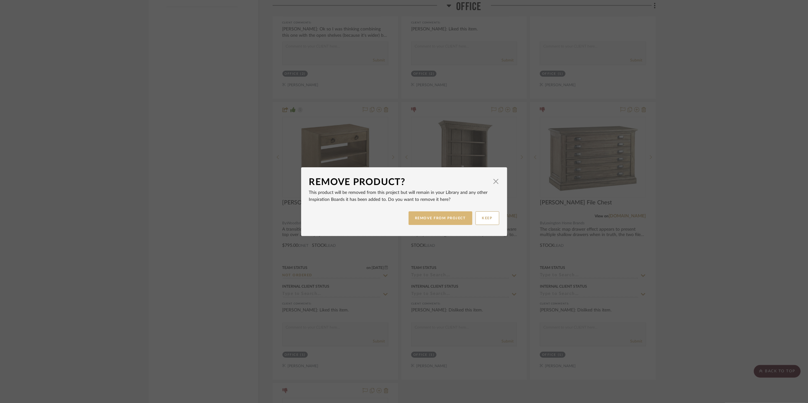
click at [458, 218] on button "REMOVE FROM PROJECT" at bounding box center [441, 218] width 64 height 14
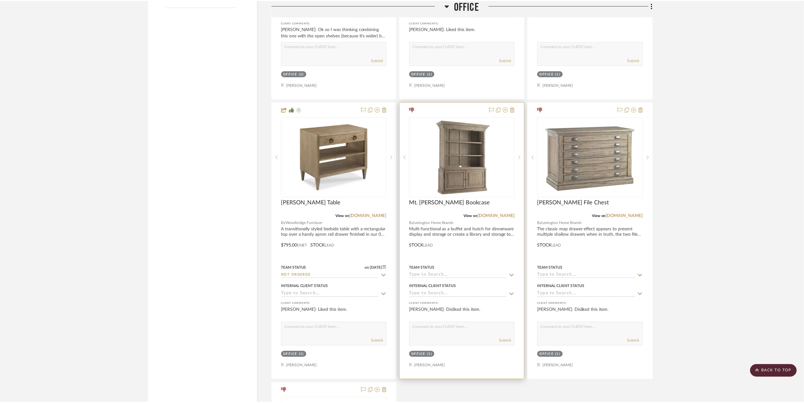
scroll to position [1046, 0]
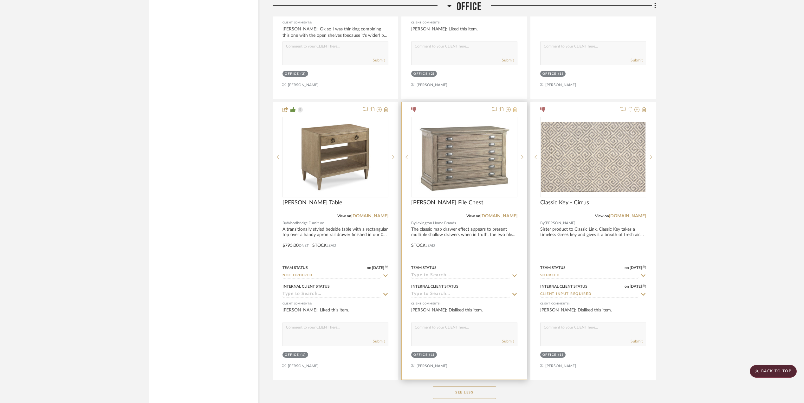
click at [514, 111] on icon at bounding box center [515, 109] width 4 height 5
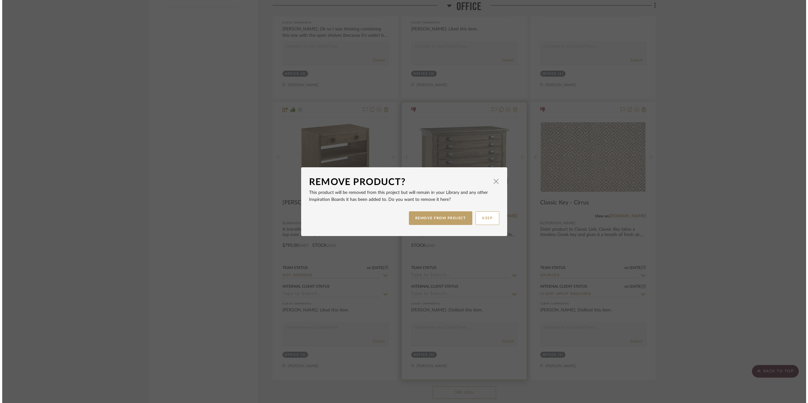
scroll to position [0, 0]
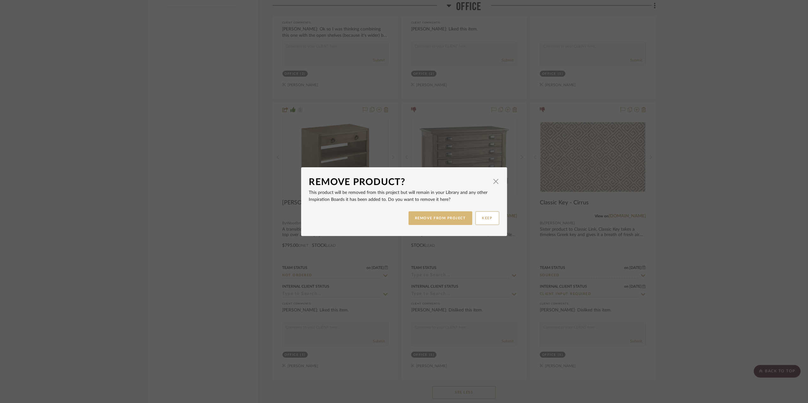
click at [453, 215] on button "REMOVE FROM PROJECT" at bounding box center [441, 218] width 64 height 14
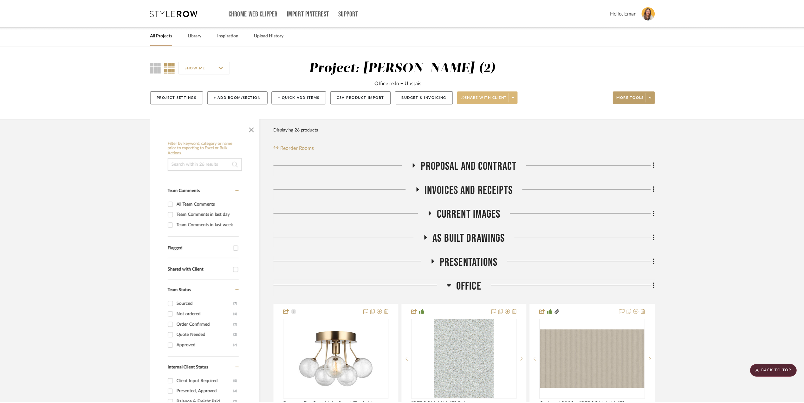
scroll to position [1046, 0]
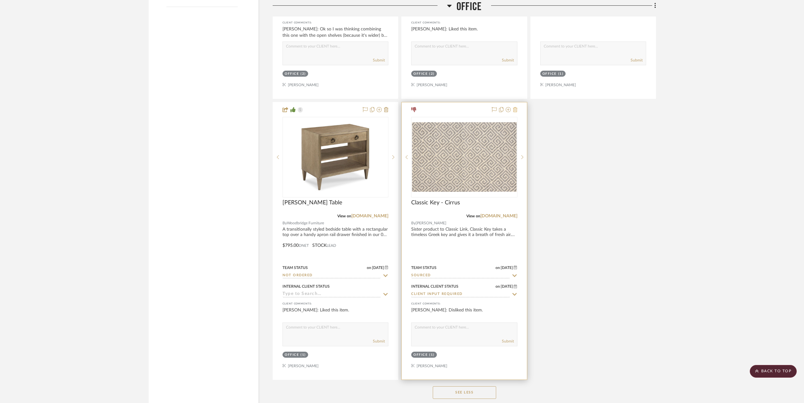
click at [514, 111] on icon at bounding box center [515, 109] width 4 height 5
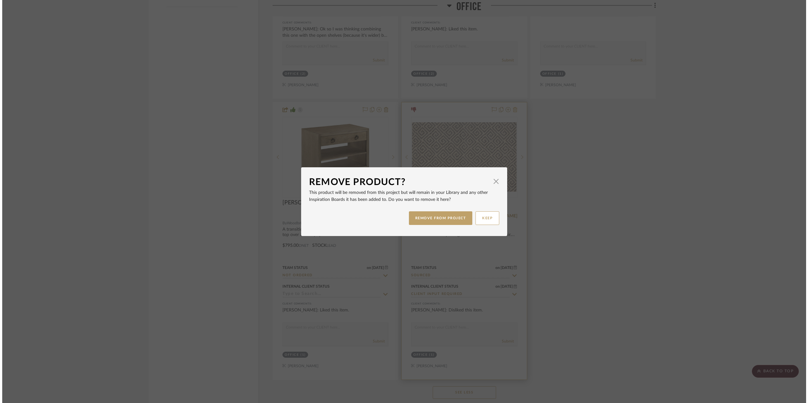
scroll to position [0, 0]
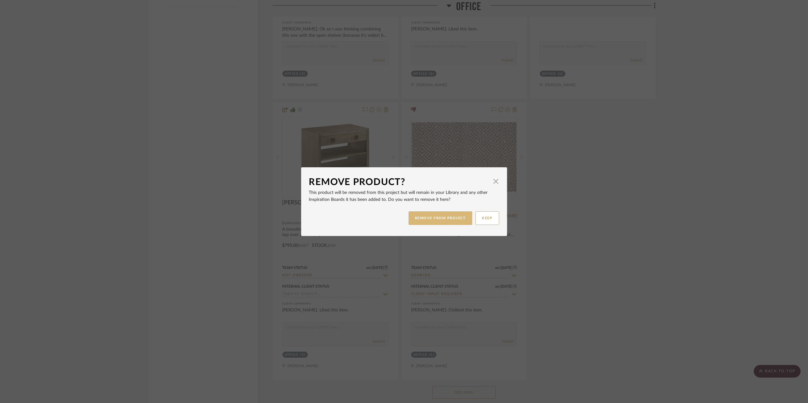
click at [443, 217] on button "REMOVE FROM PROJECT" at bounding box center [441, 218] width 64 height 14
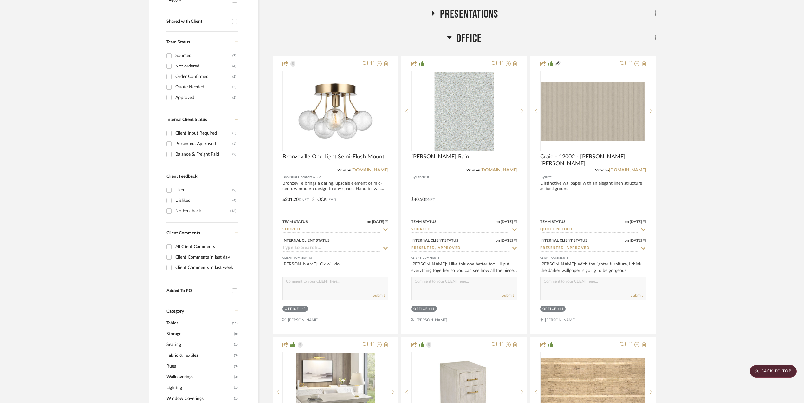
scroll to position [285, 0]
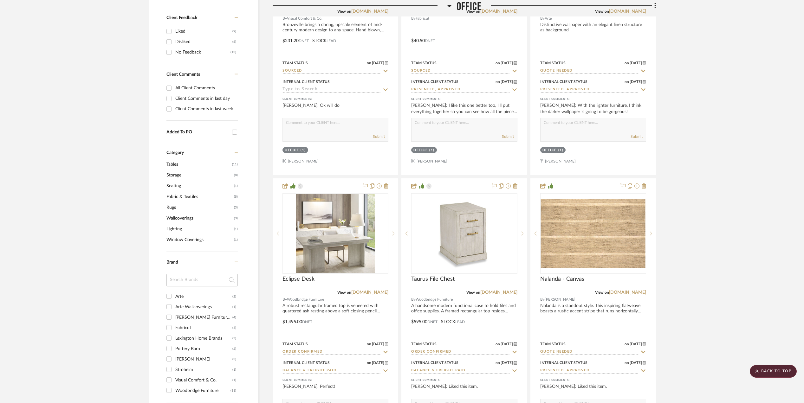
scroll to position [328, 0]
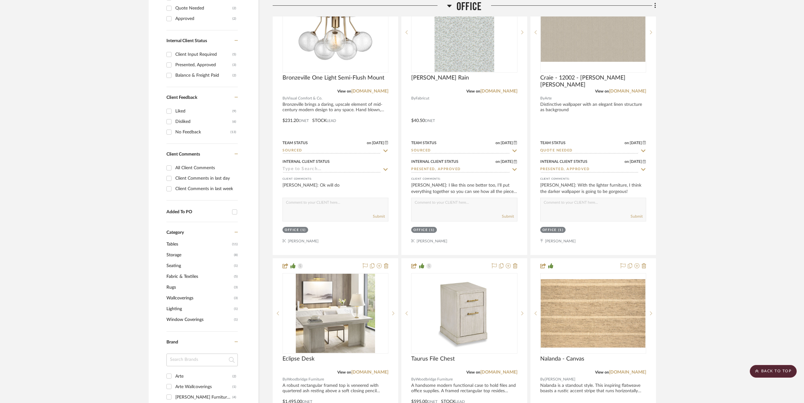
drag, startPoint x: 755, startPoint y: 281, endPoint x: 745, endPoint y: 283, distance: 9.8
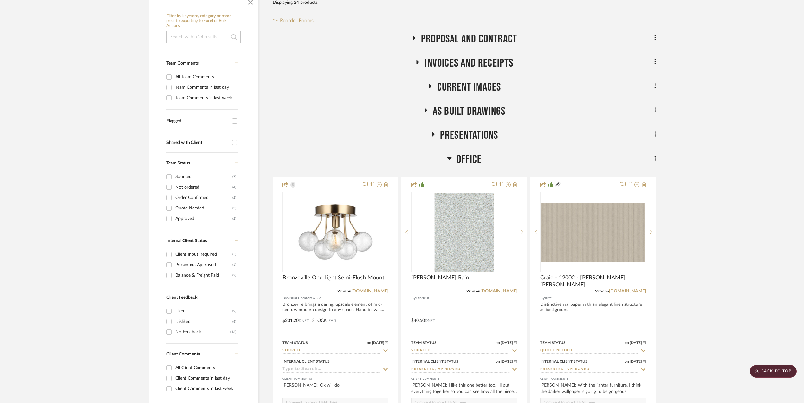
scroll to position [116, 0]
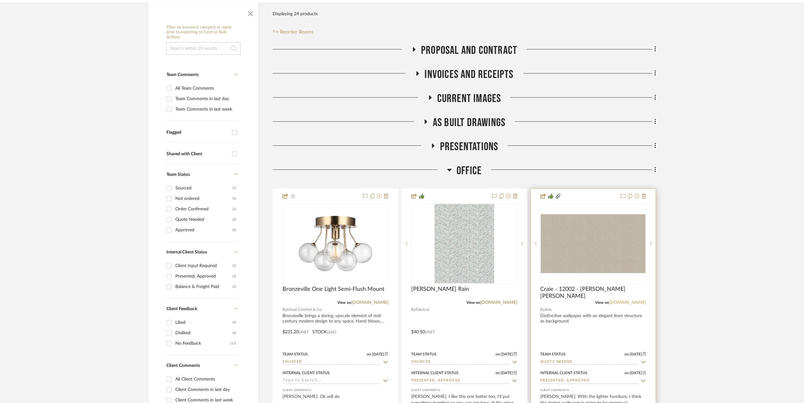
click at [634, 303] on link "[DOMAIN_NAME]" at bounding box center [627, 303] width 37 height 4
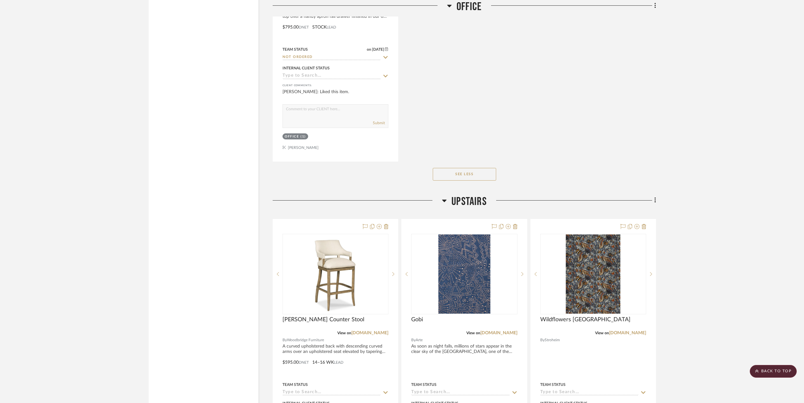
scroll to position [1258, 0]
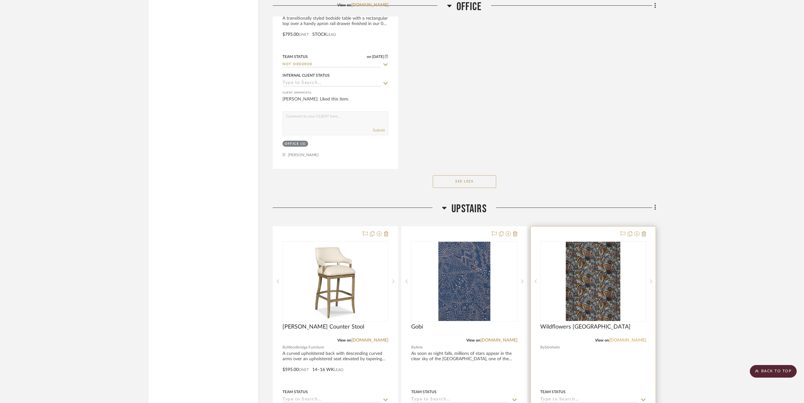
click at [637, 343] on link "[DOMAIN_NAME]" at bounding box center [627, 340] width 37 height 4
click at [573, 282] on img "0" at bounding box center [593, 281] width 54 height 79
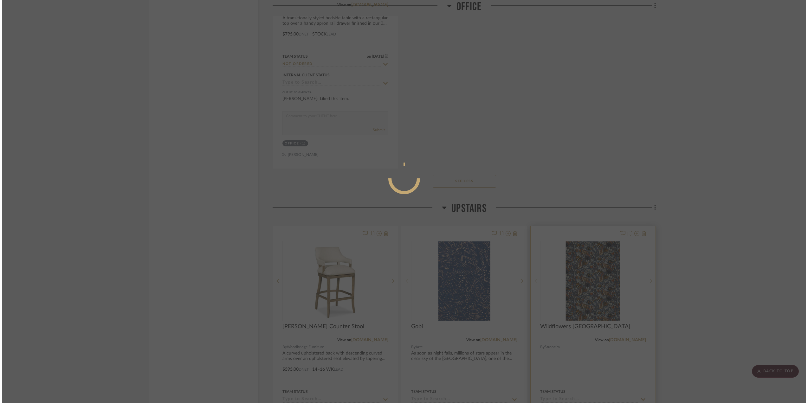
scroll to position [0, 0]
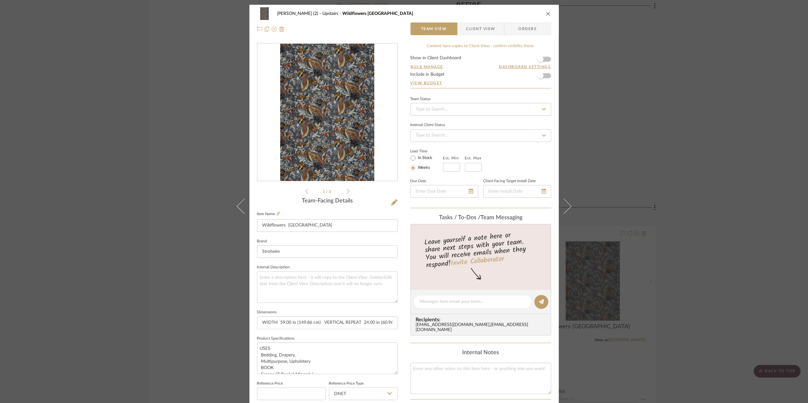
click at [353, 125] on img "0" at bounding box center [327, 113] width 94 height 138
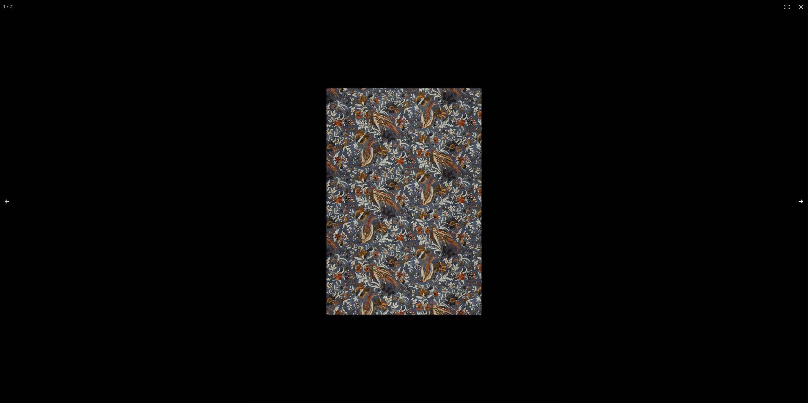
click at [798, 201] on button at bounding box center [797, 202] width 22 height 32
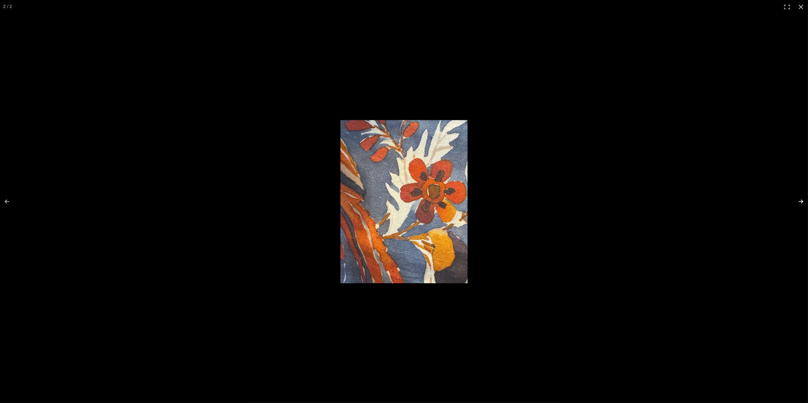
click at [798, 201] on button at bounding box center [797, 202] width 22 height 32
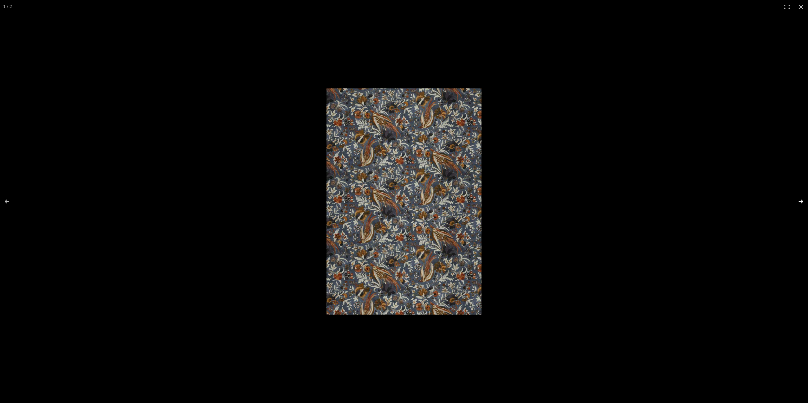
click at [798, 201] on button at bounding box center [797, 202] width 22 height 32
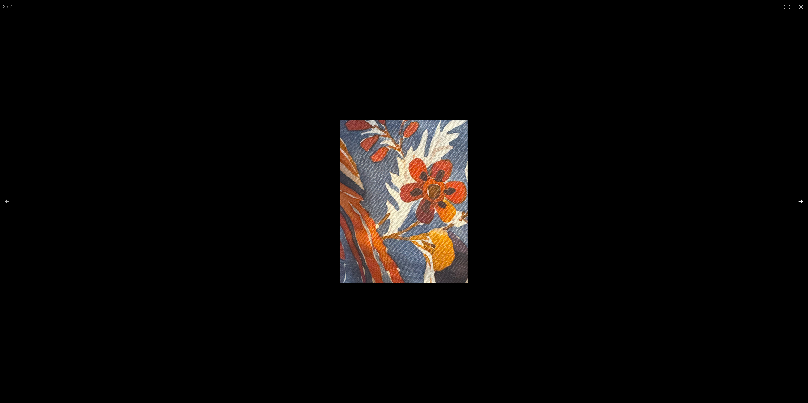
click at [798, 201] on button at bounding box center [797, 202] width 22 height 32
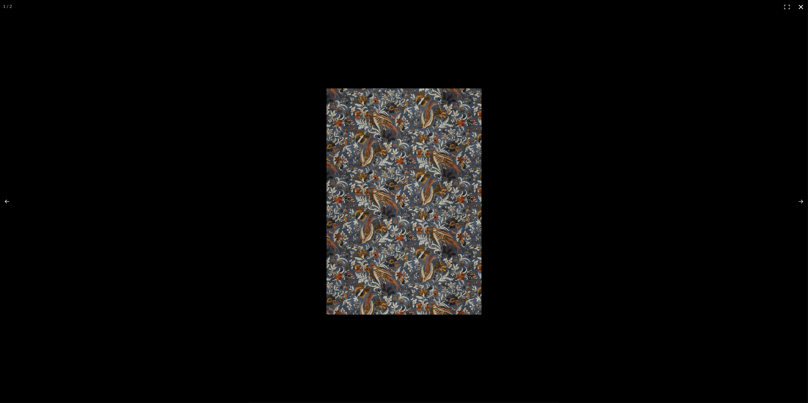
click at [802, 8] on button at bounding box center [801, 7] width 14 height 14
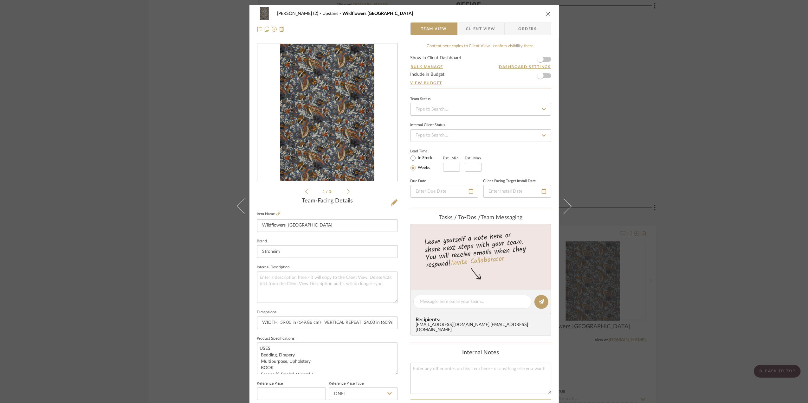
click at [700, 188] on div "[PERSON_NAME] (2) Upstairs Wildflowers Blue Ridge Team View Client View Orders …" at bounding box center [404, 201] width 808 height 403
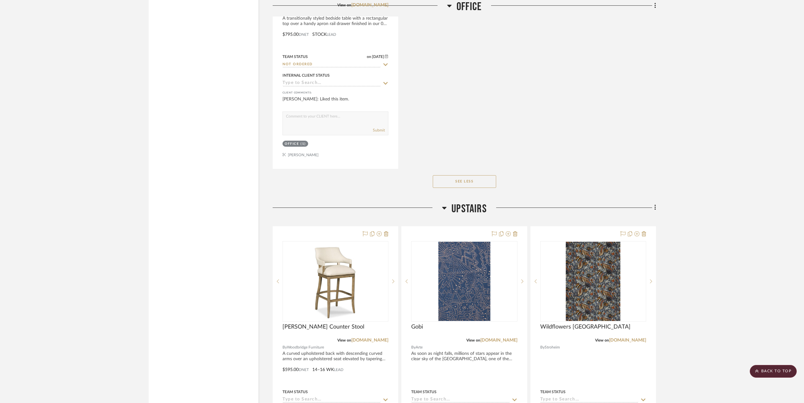
scroll to position [1300, 0]
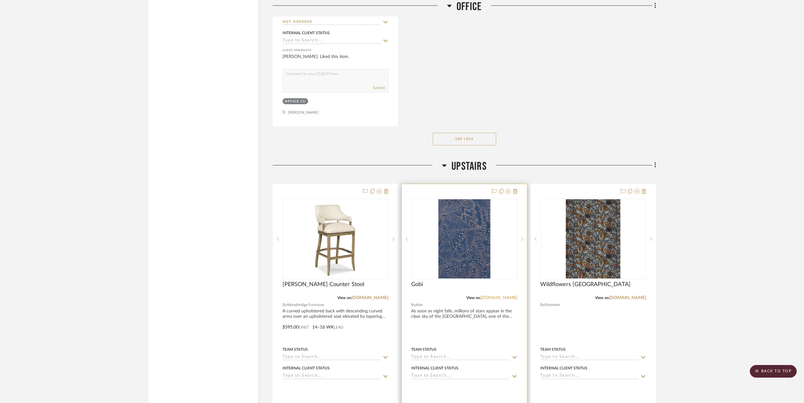
click at [505, 300] on link "[DOMAIN_NAME]" at bounding box center [498, 298] width 37 height 4
click at [363, 300] on link "[DOMAIN_NAME]" at bounding box center [369, 298] width 37 height 4
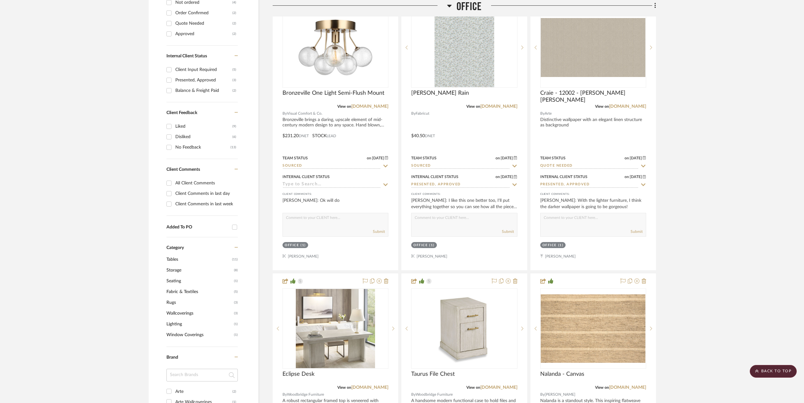
scroll to position [328, 0]
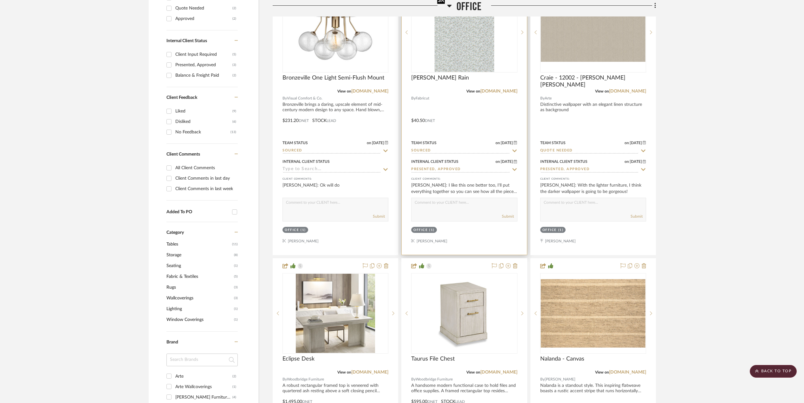
click at [468, 62] on img "0" at bounding box center [465, 32] width 60 height 79
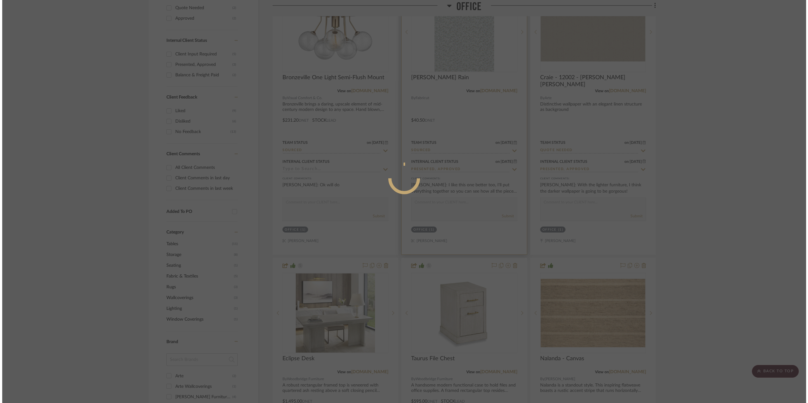
scroll to position [0, 0]
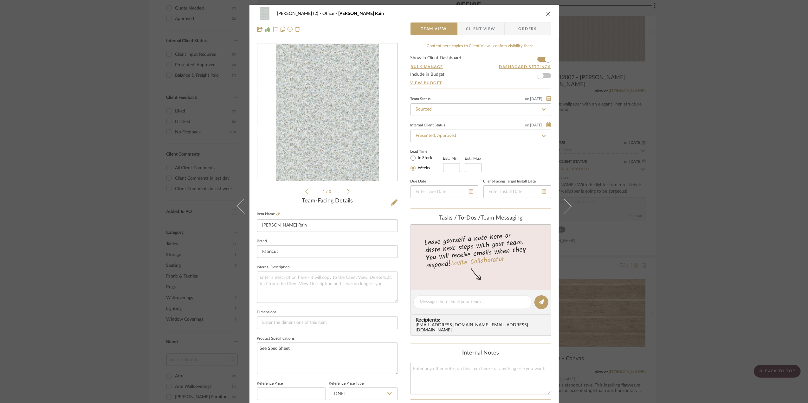
click at [692, 148] on div "[PERSON_NAME] (2) Office [PERSON_NAME] Rain Team View Client View Orders 1 / 3 …" at bounding box center [404, 201] width 808 height 403
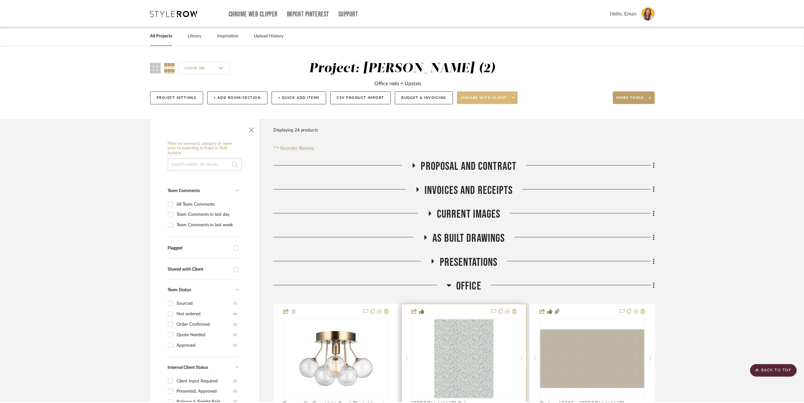
scroll to position [328, 0]
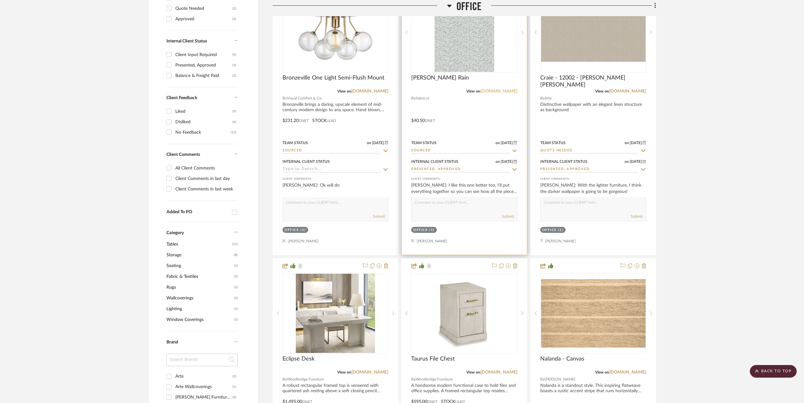
click at [500, 89] on link "[DOMAIN_NAME]" at bounding box center [498, 91] width 37 height 4
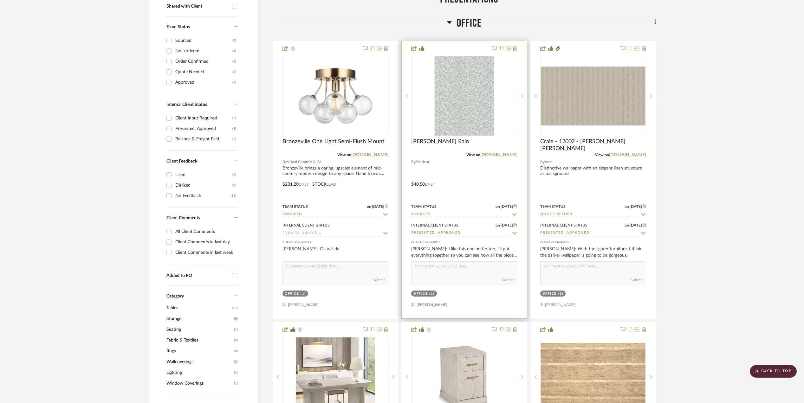
scroll to position [243, 0]
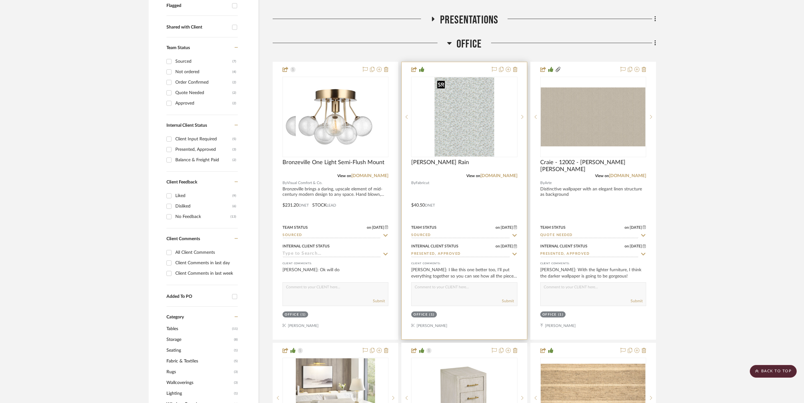
click at [450, 109] on img "0" at bounding box center [465, 116] width 60 height 79
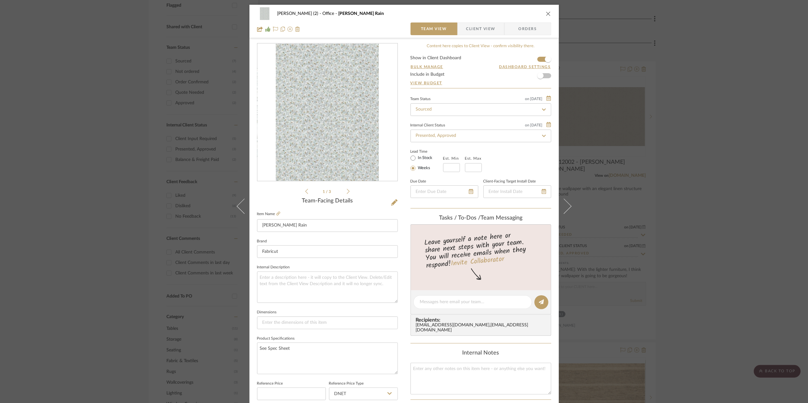
scroll to position [188, 0]
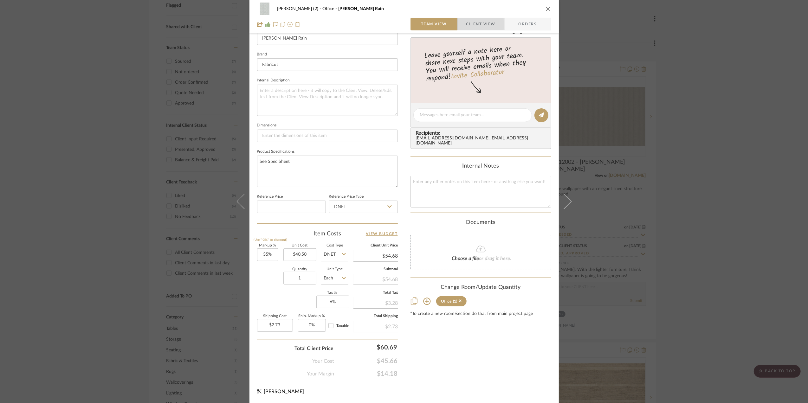
click at [471, 24] on span "Client View" at bounding box center [480, 24] width 29 height 13
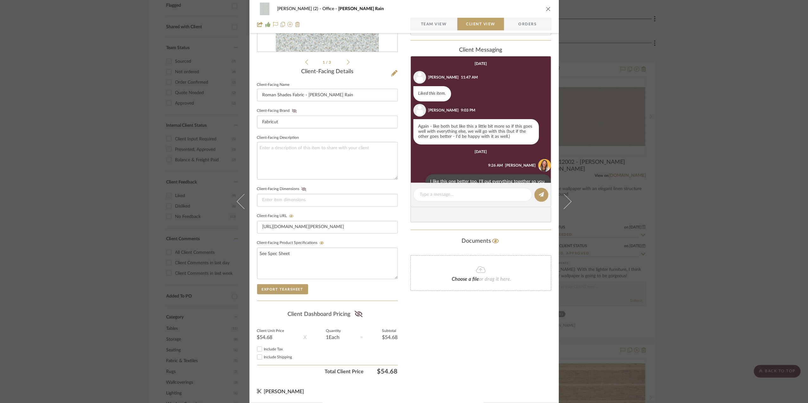
scroll to position [20, 0]
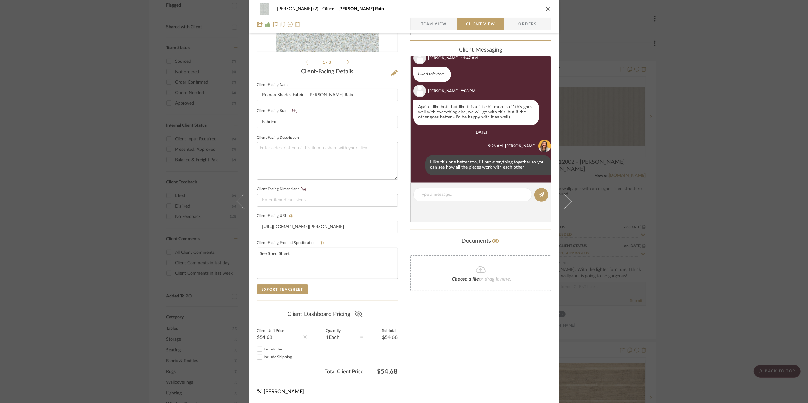
click at [357, 313] on icon at bounding box center [359, 314] width 8 height 6
click at [257, 348] on input "Include Tax" at bounding box center [260, 350] width 8 height 8
checkbox input "true"
click at [259, 358] on input "Include Shipping" at bounding box center [260, 358] width 8 height 8
checkbox input "true"
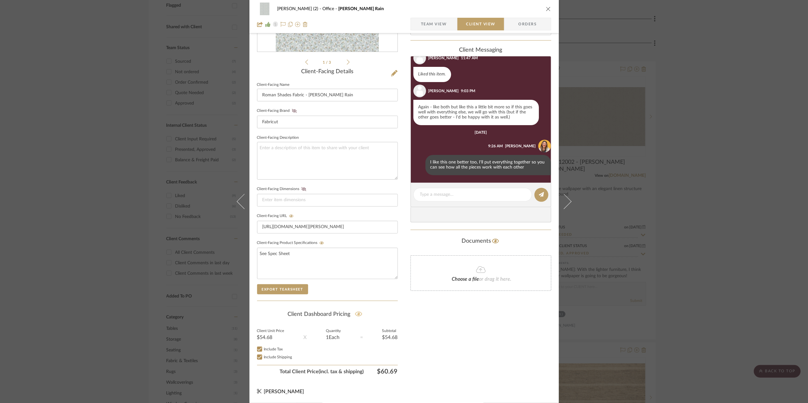
click at [727, 298] on div "[PERSON_NAME] (2) Office [PERSON_NAME] Rain Team View Client View Orders 1 / 3 …" at bounding box center [404, 201] width 808 height 403
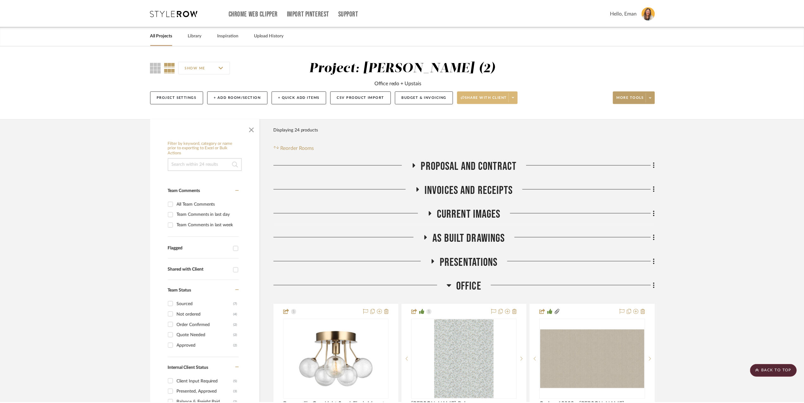
scroll to position [243, 0]
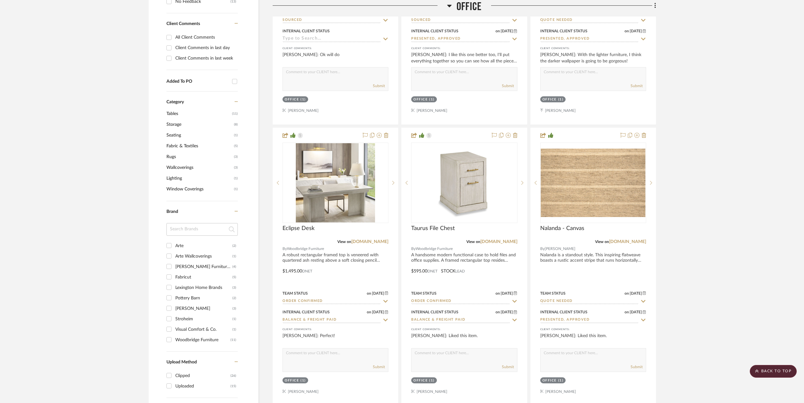
scroll to position [539, 0]
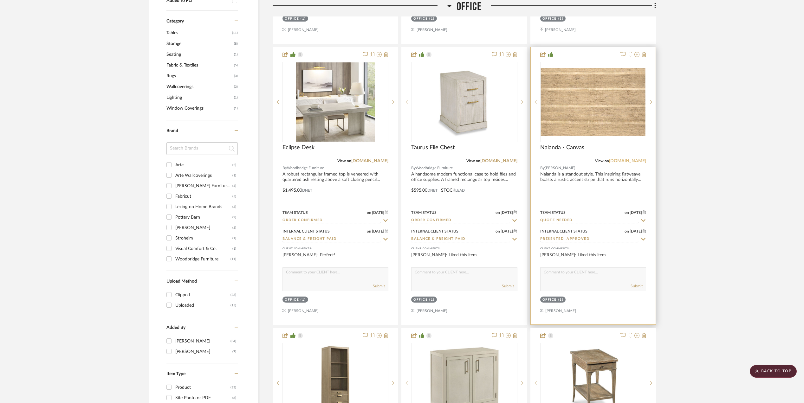
click at [629, 162] on link "[DOMAIN_NAME]" at bounding box center [627, 161] width 37 height 4
click at [603, 117] on img "0" at bounding box center [593, 102] width 105 height 68
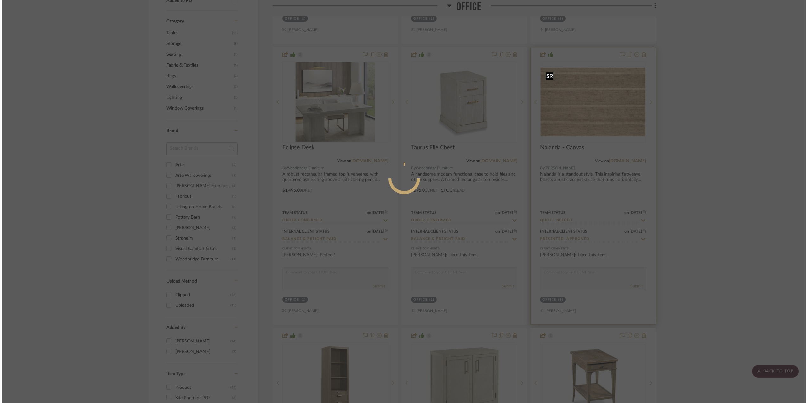
scroll to position [0, 0]
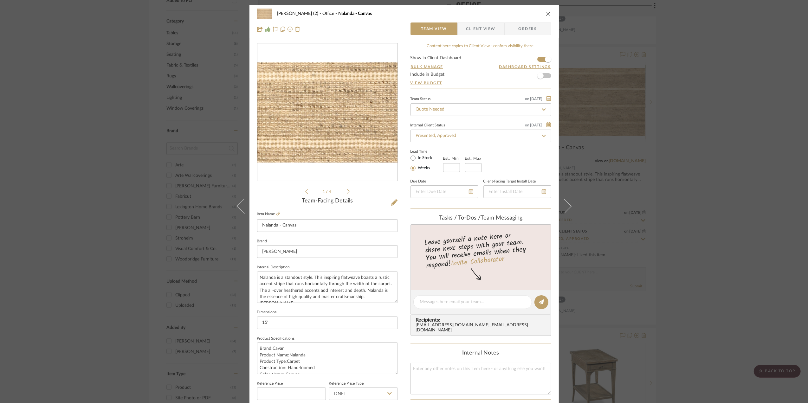
click at [349, 122] on img "0" at bounding box center [327, 113] width 140 height 92
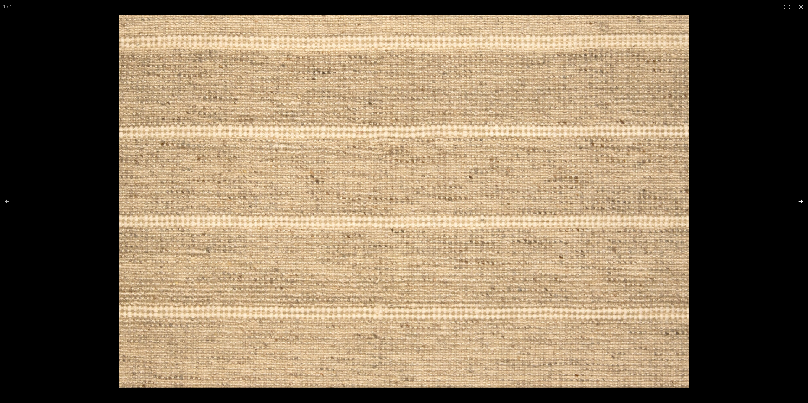
click at [802, 201] on button at bounding box center [797, 202] width 22 height 32
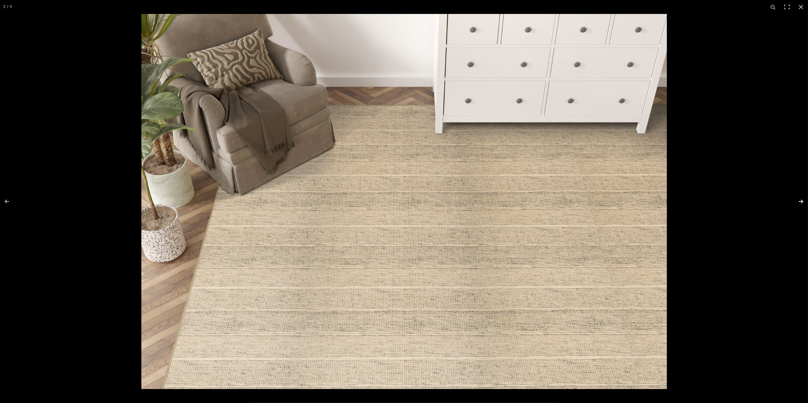
click at [802, 201] on button at bounding box center [797, 202] width 22 height 32
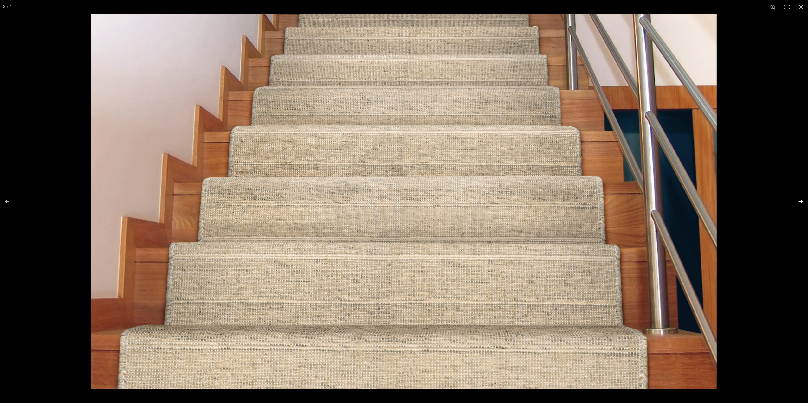
click at [802, 201] on button at bounding box center [797, 202] width 22 height 32
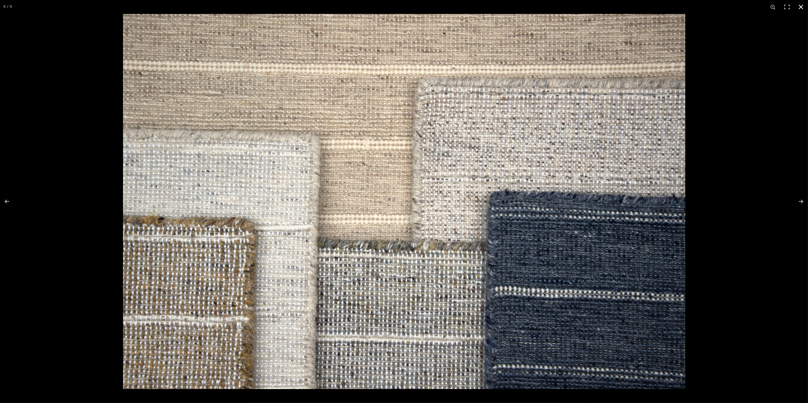
click at [800, 4] on button at bounding box center [801, 7] width 14 height 14
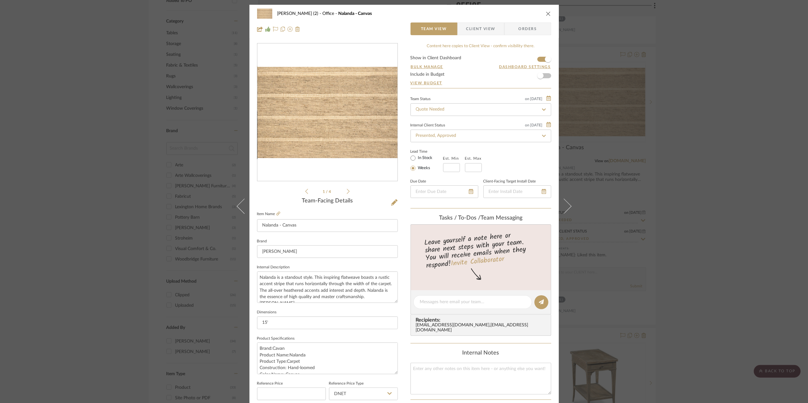
click at [706, 127] on div "[PERSON_NAME] (2) Office Nalanda - Canvas Team View Client View Orders 1 / 4 Te…" at bounding box center [404, 201] width 808 height 403
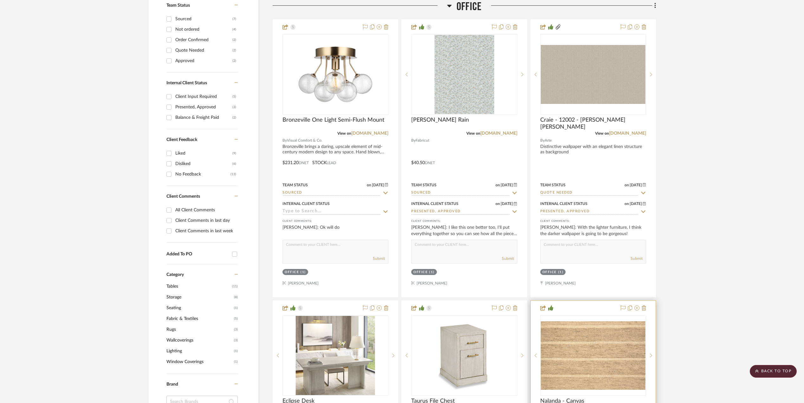
scroll to position [581, 0]
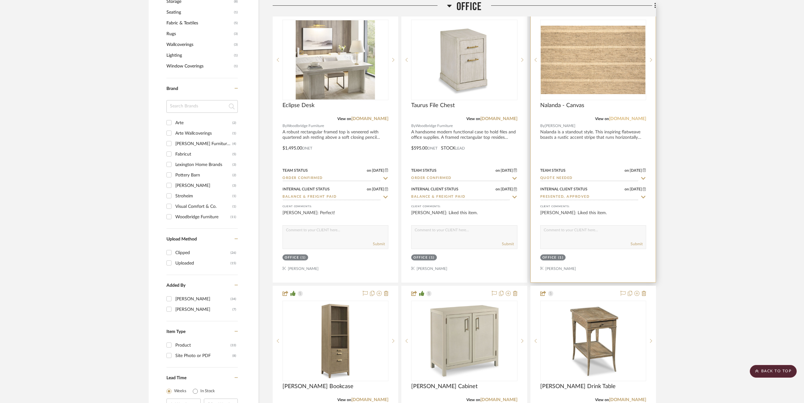
click at [624, 121] on link "[DOMAIN_NAME]" at bounding box center [627, 119] width 37 height 4
click at [636, 118] on link "[DOMAIN_NAME]" at bounding box center [627, 119] width 37 height 4
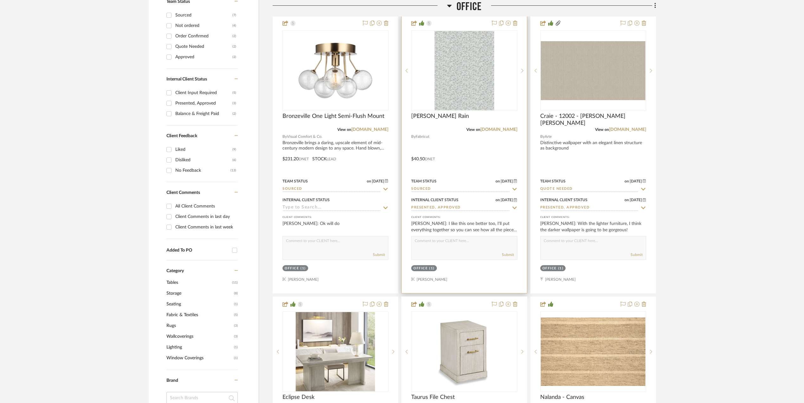
scroll to position [296, 0]
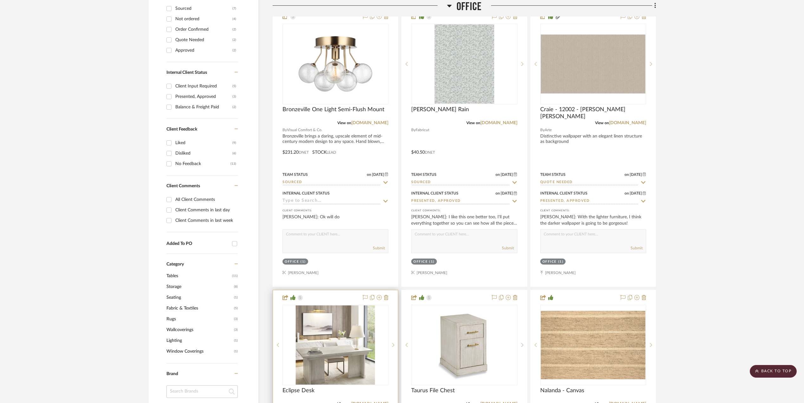
click at [317, 352] on img "0" at bounding box center [335, 345] width 79 height 79
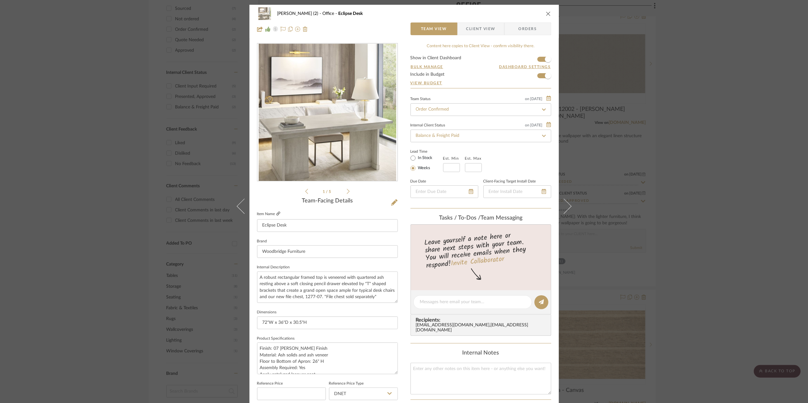
click at [277, 214] on icon at bounding box center [279, 214] width 4 height 4
click at [546, 12] on icon "close" at bounding box center [548, 13] width 5 height 5
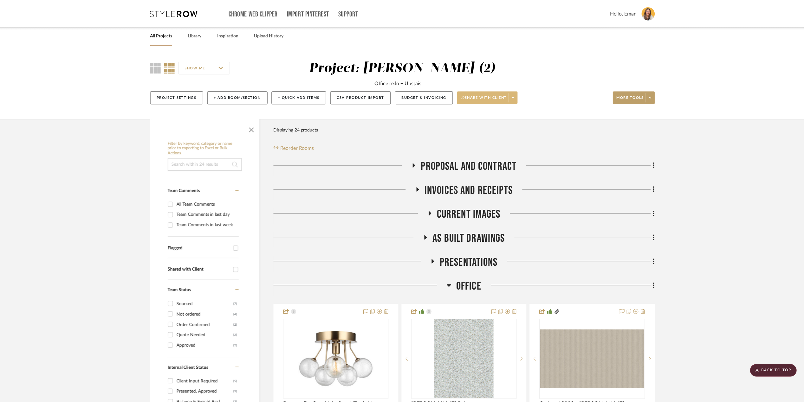
scroll to position [296, 0]
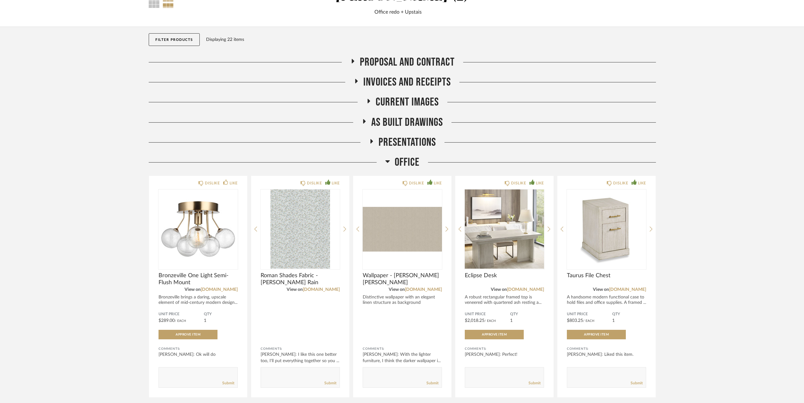
scroll to position [119, 0]
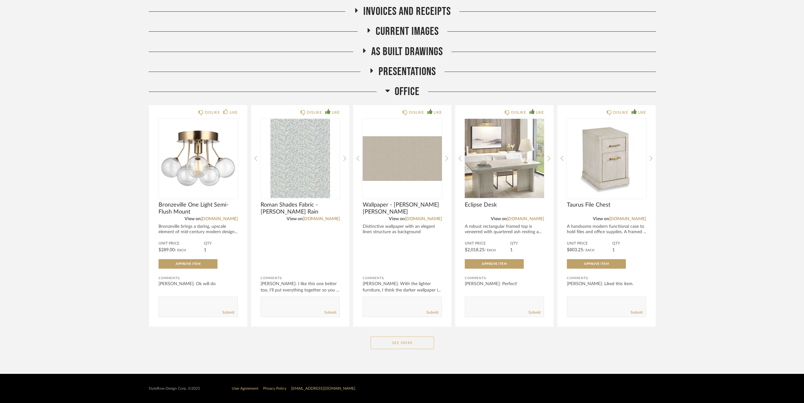
drag, startPoint x: 389, startPoint y: 343, endPoint x: 734, endPoint y: 235, distance: 362.1
click at [390, 342] on button "See More" at bounding box center [402, 343] width 63 height 13
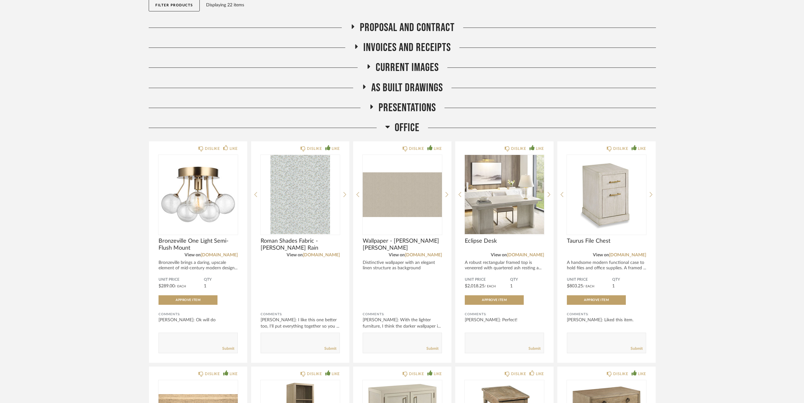
scroll to position [77, 0]
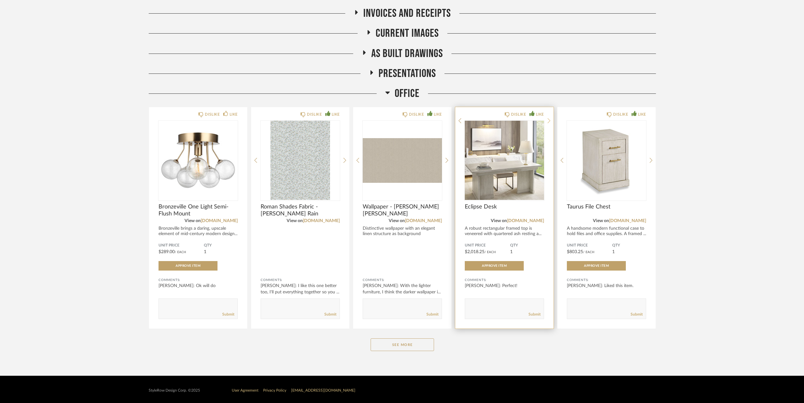
scroll to position [119, 0]
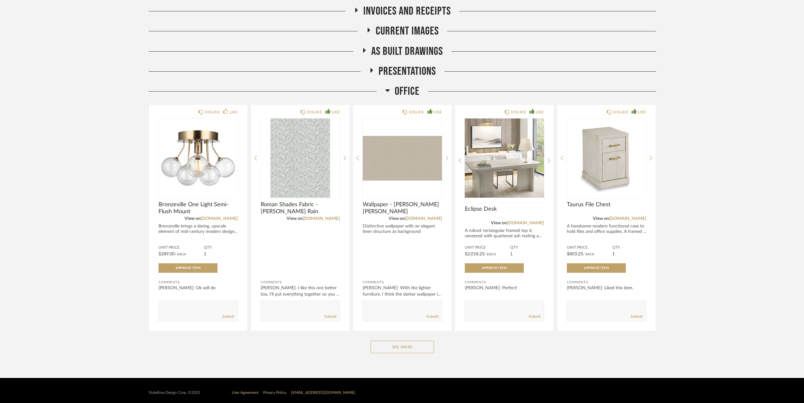
click at [401, 335] on div "Office DISLIKE LIKE Bronzeville One Light Semi-Flush Mount View on visualcomfor…" at bounding box center [402, 225] width 507 height 281
drag, startPoint x: 398, startPoint y: 348, endPoint x: 513, endPoint y: 332, distance: 115.9
click at [398, 348] on button "See More" at bounding box center [402, 347] width 63 height 13
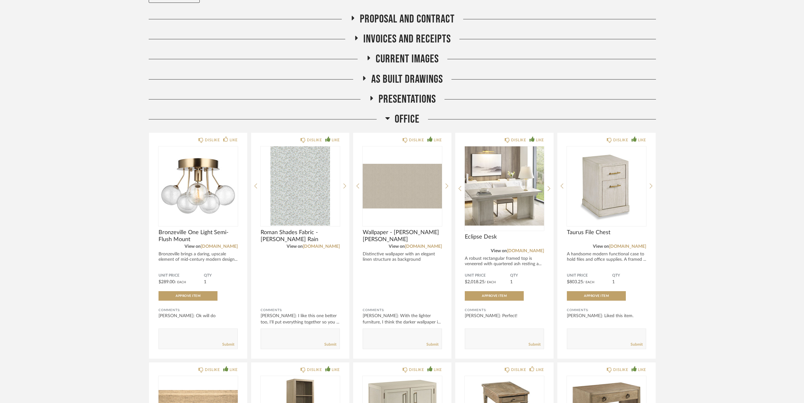
scroll to position [84, 0]
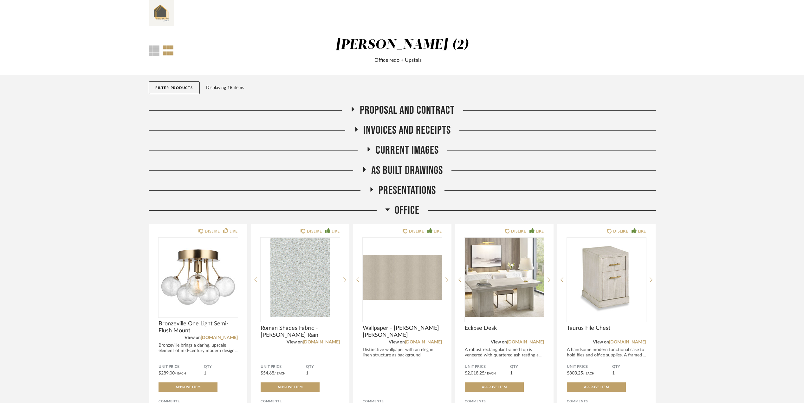
click at [732, 285] on div "Thumbnail View Full View Stephanie Bergreen (2) Office redo + Upstais Filter It…" at bounding box center [402, 262] width 804 height 472
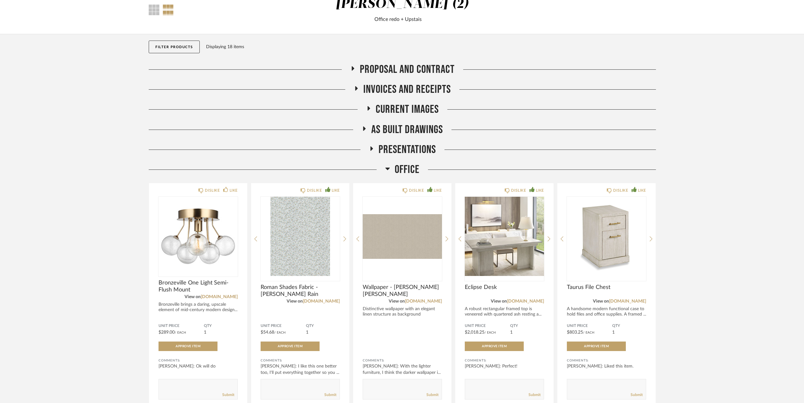
scroll to position [123, 0]
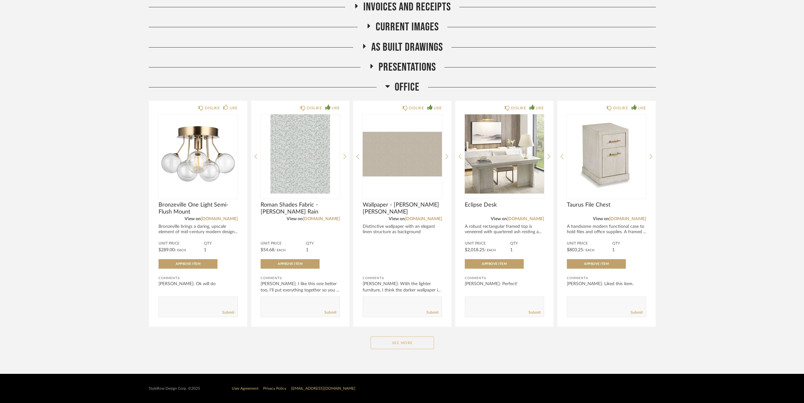
click at [400, 342] on button "See More" at bounding box center [402, 343] width 63 height 13
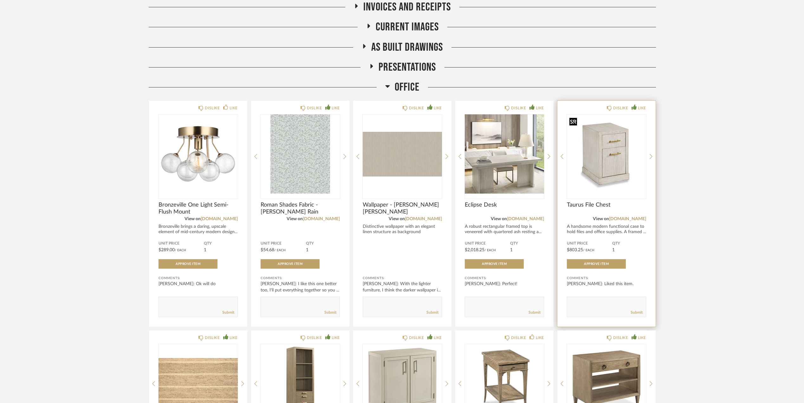
click at [613, 164] on img "0" at bounding box center [606, 153] width 79 height 79
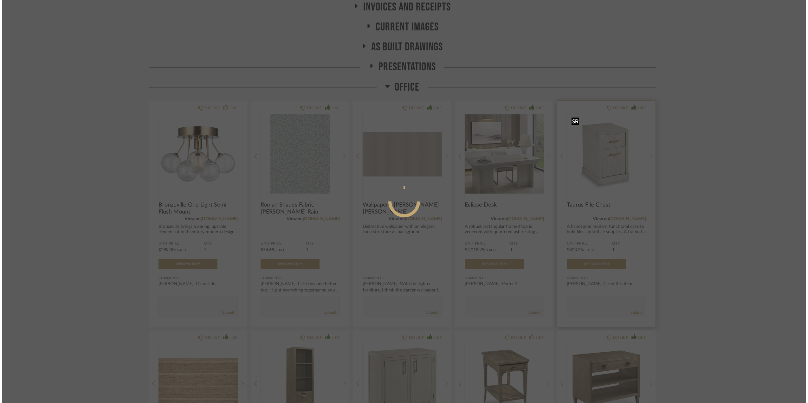
scroll to position [0, 0]
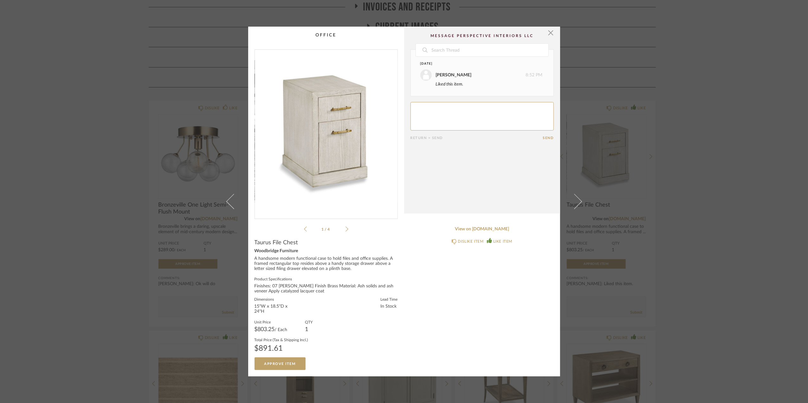
drag, startPoint x: 552, startPoint y: 30, endPoint x: 551, endPoint y: 52, distance: 21.9
click at [552, 31] on cpp-summary-comments "Date August 19th Stephanie Bergreen 8:52 PM Liked this item. Return = Send Send" at bounding box center [482, 120] width 156 height 187
click at [546, 32] on span "button" at bounding box center [551, 33] width 13 height 13
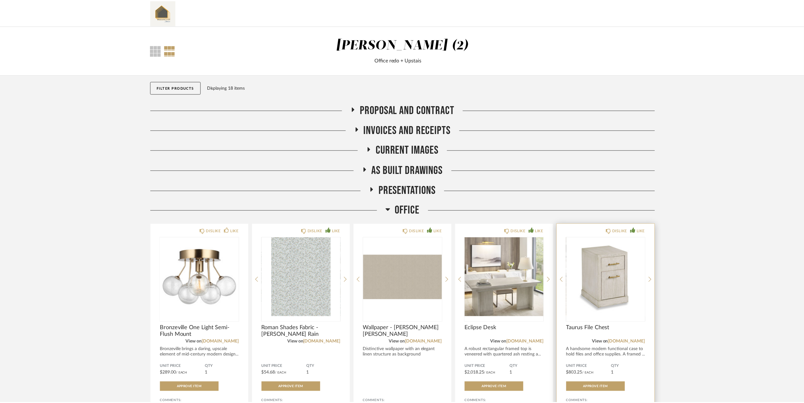
scroll to position [123, 0]
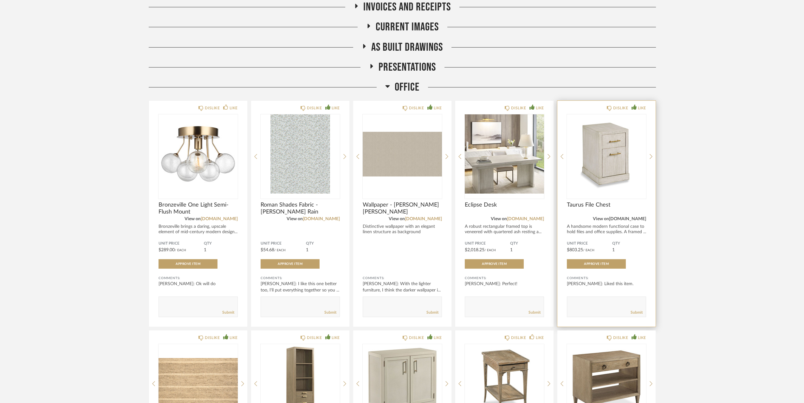
click at [625, 219] on link "[DOMAIN_NAME]" at bounding box center [627, 219] width 37 height 4
